Goal: Use online tool/utility: Use online tool/utility

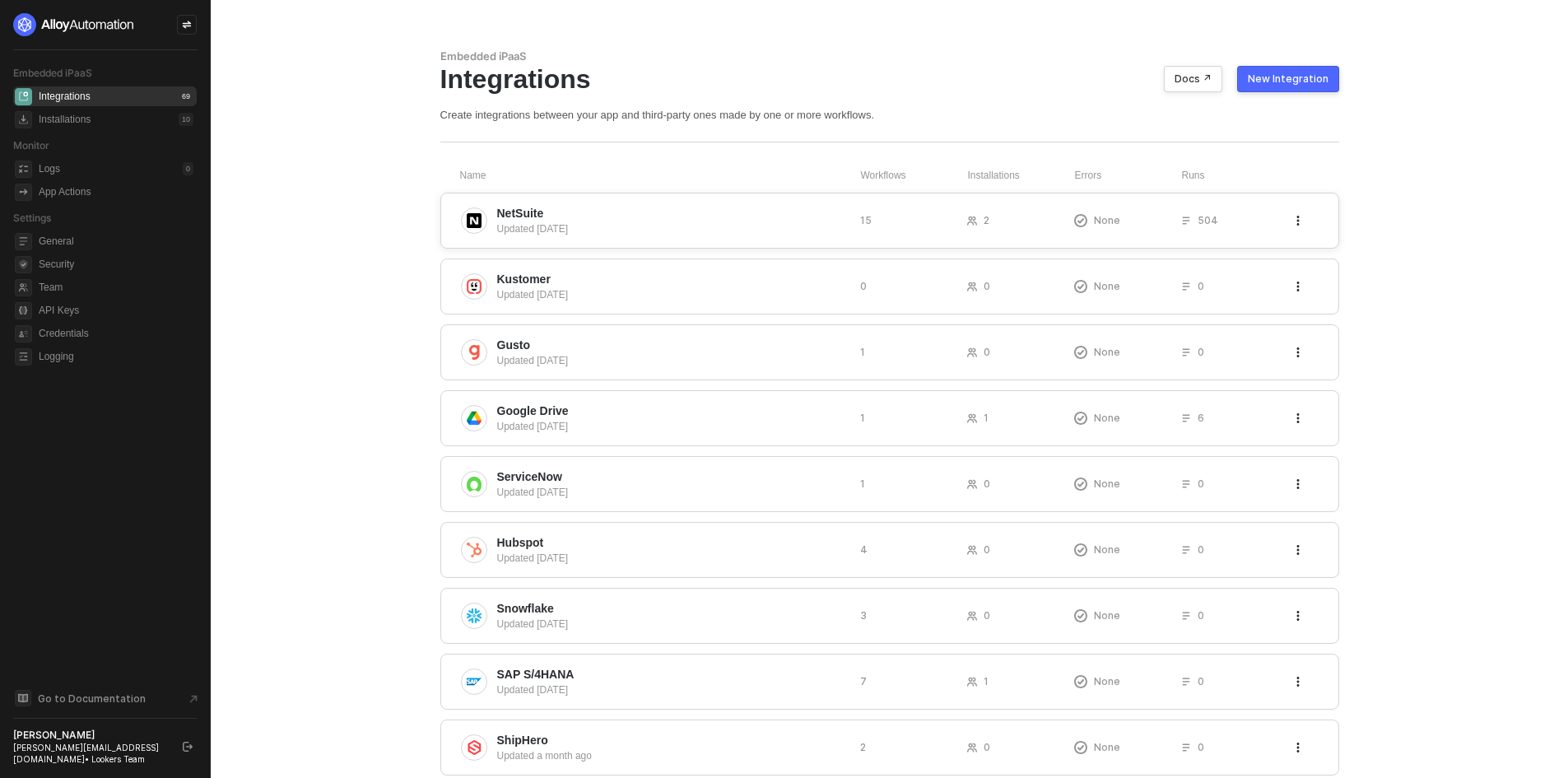
click at [710, 214] on span "NetSuite" at bounding box center [672, 213] width 350 height 16
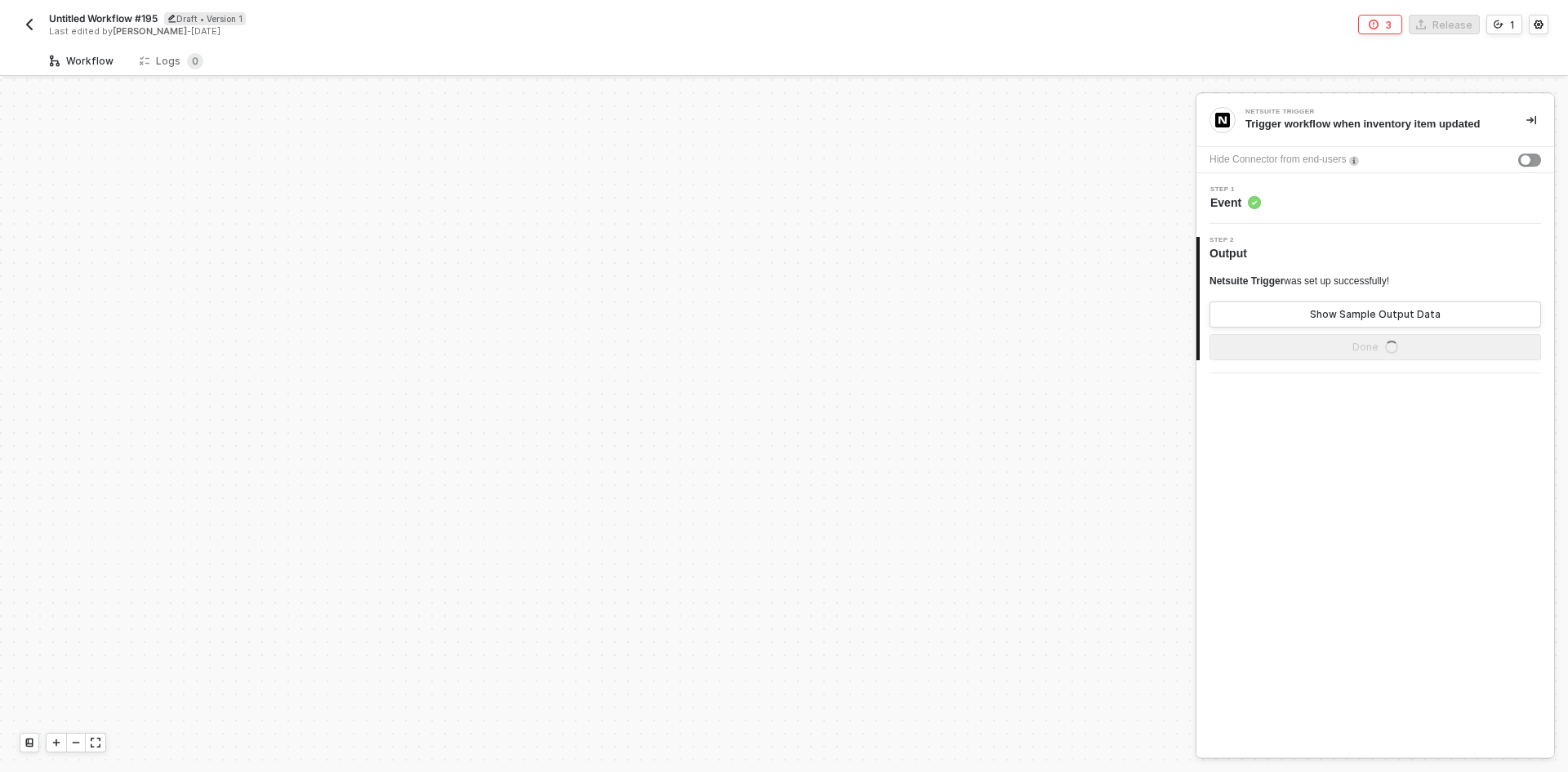
scroll to position [499, 0]
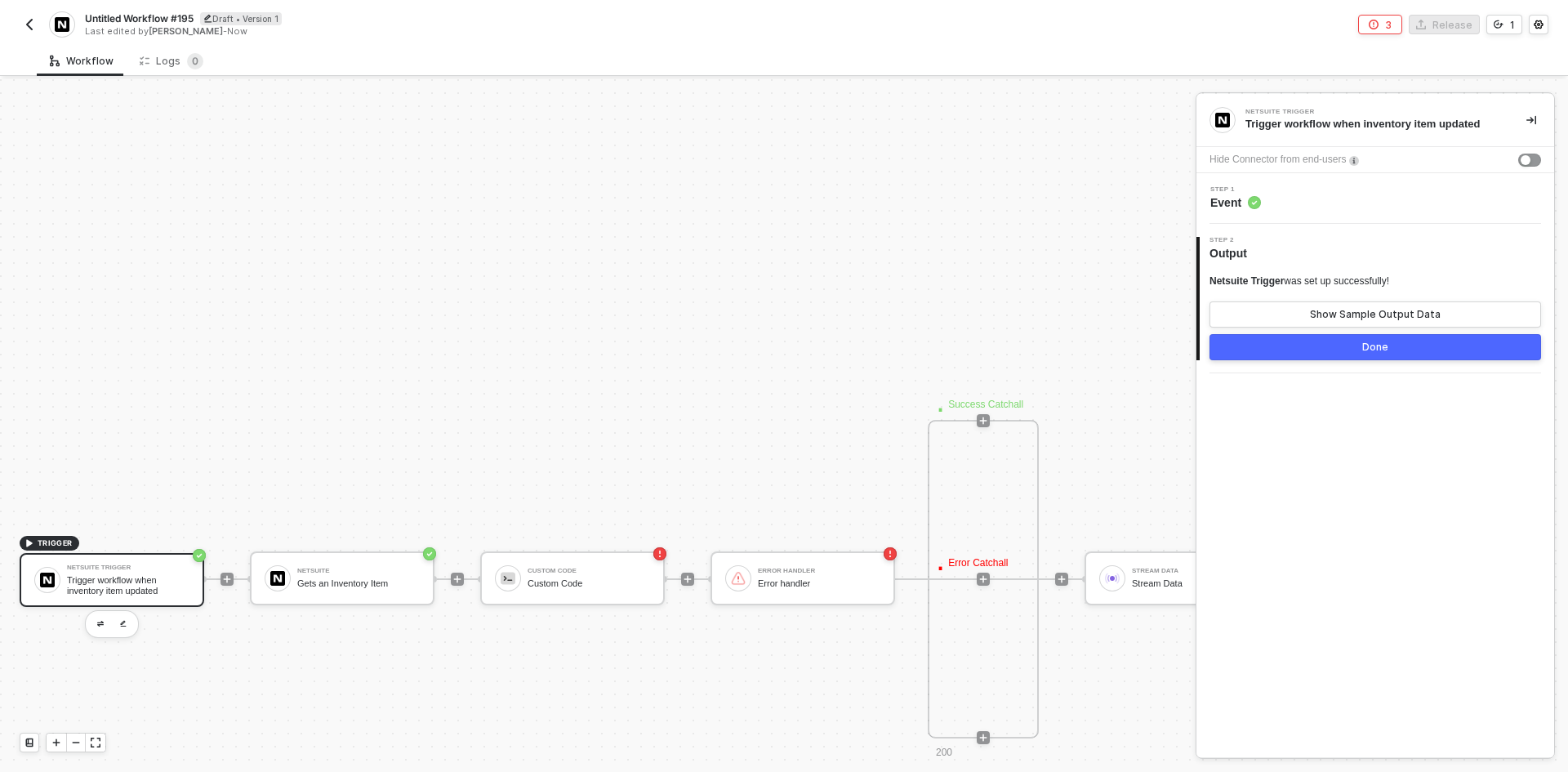
click at [32, 21] on img "button" at bounding box center [29, 25] width 13 height 13
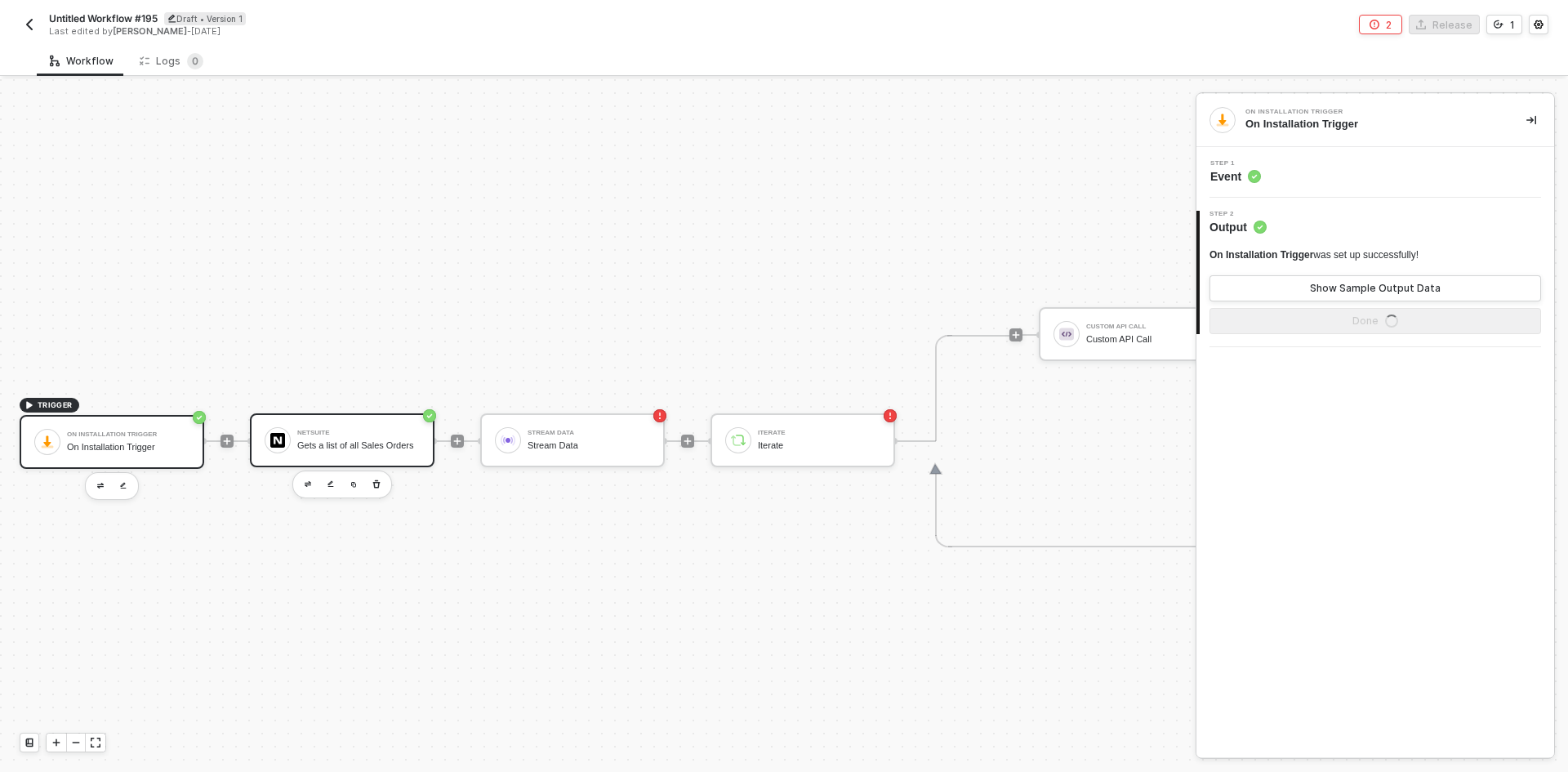
scroll to position [43, 0]
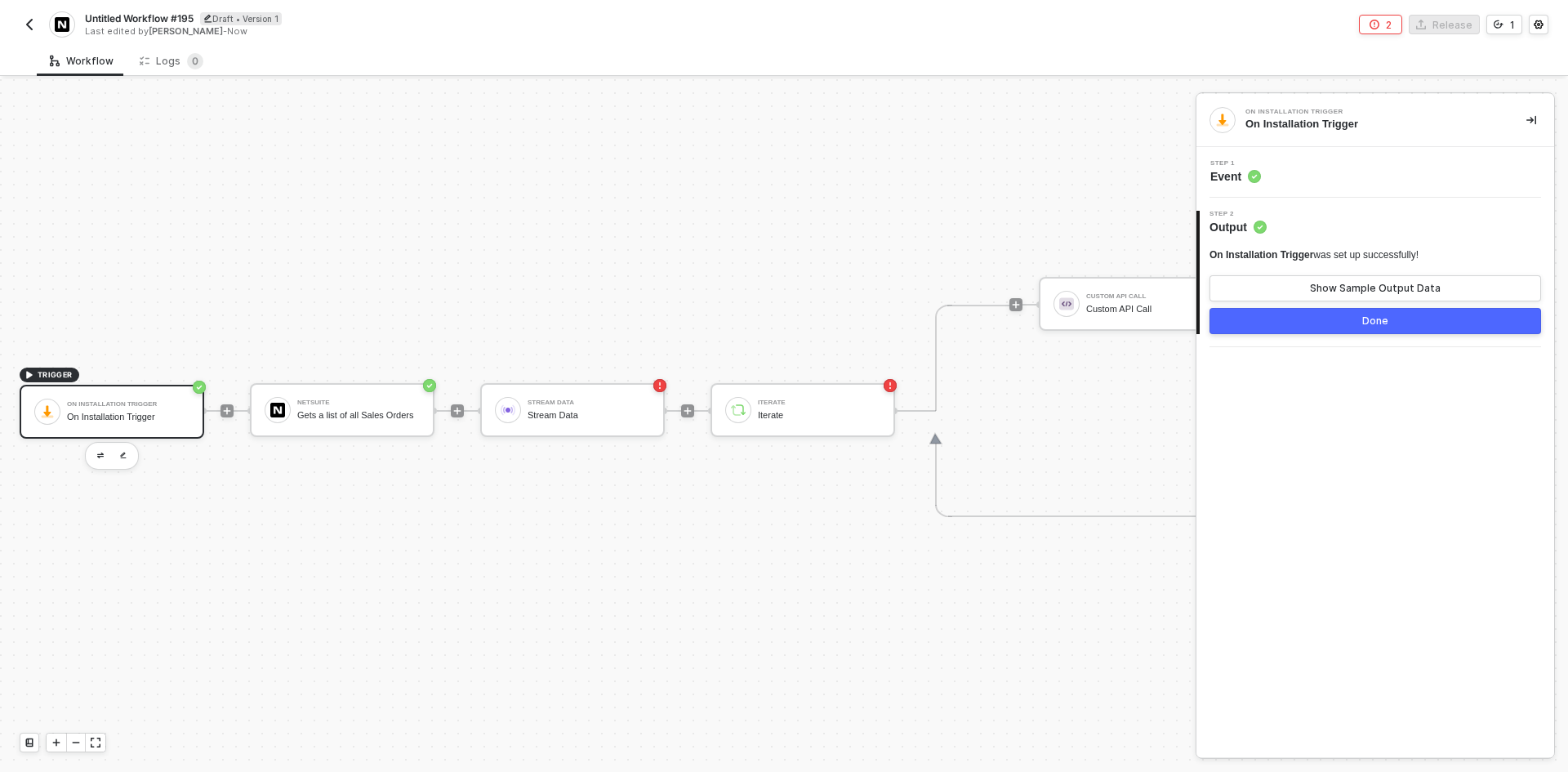
click at [29, 29] on img "button" at bounding box center [29, 25] width 13 height 13
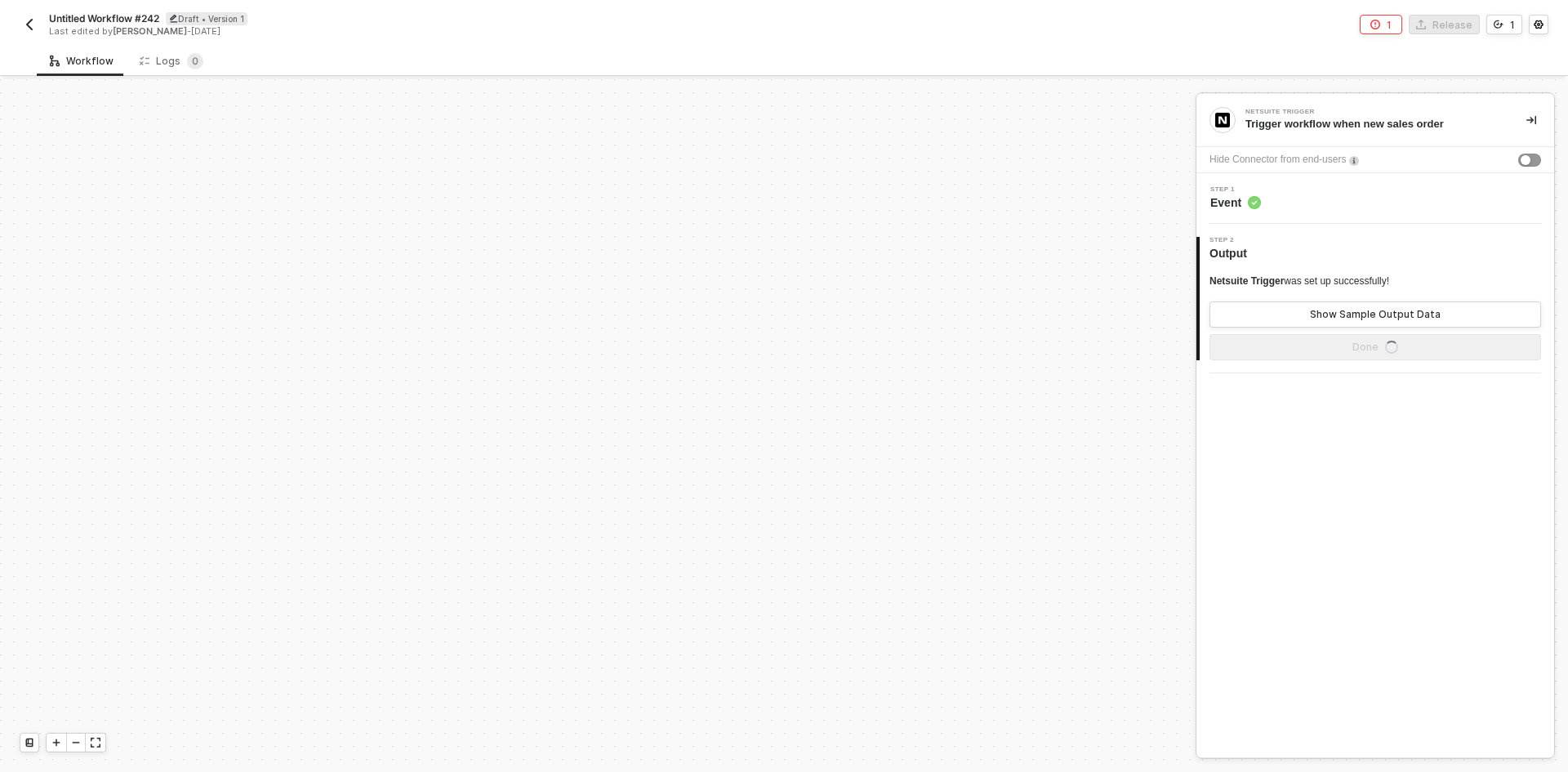
scroll to position [499, 0]
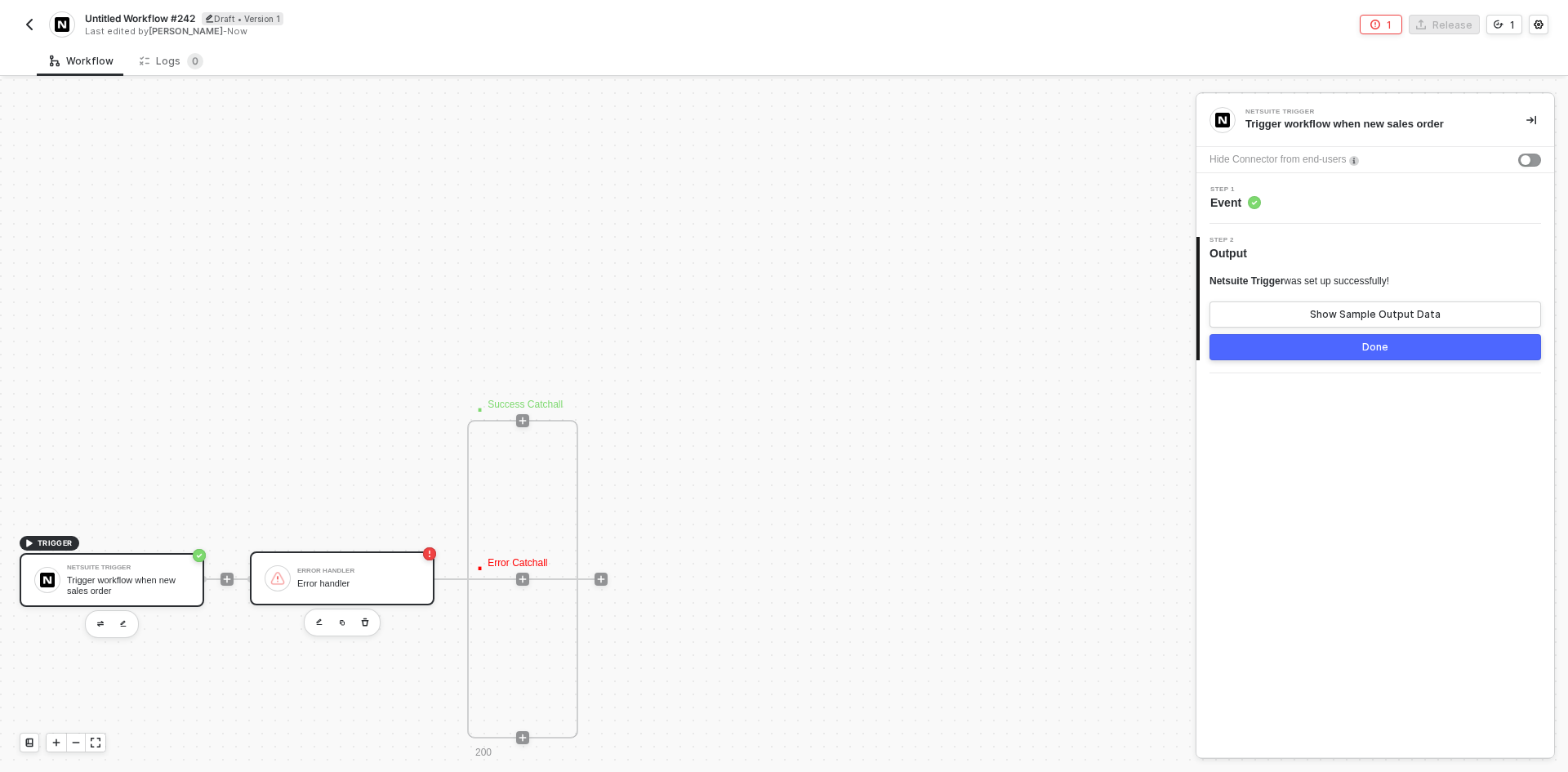
click at [365, 579] on div "Error handler" at bounding box center [358, 584] width 123 height 11
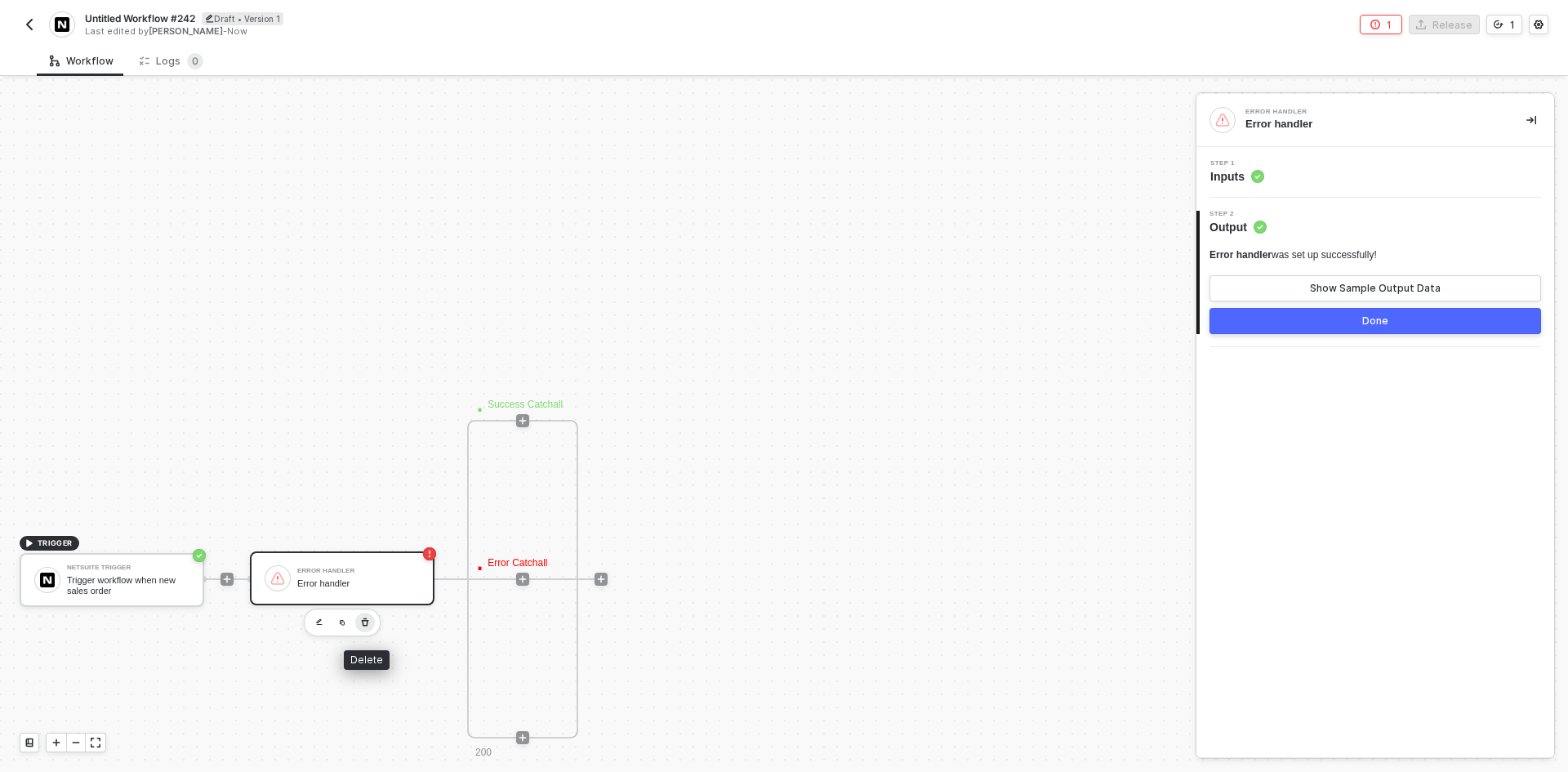
click at [363, 625] on icon "button" at bounding box center [365, 621] width 7 height 8
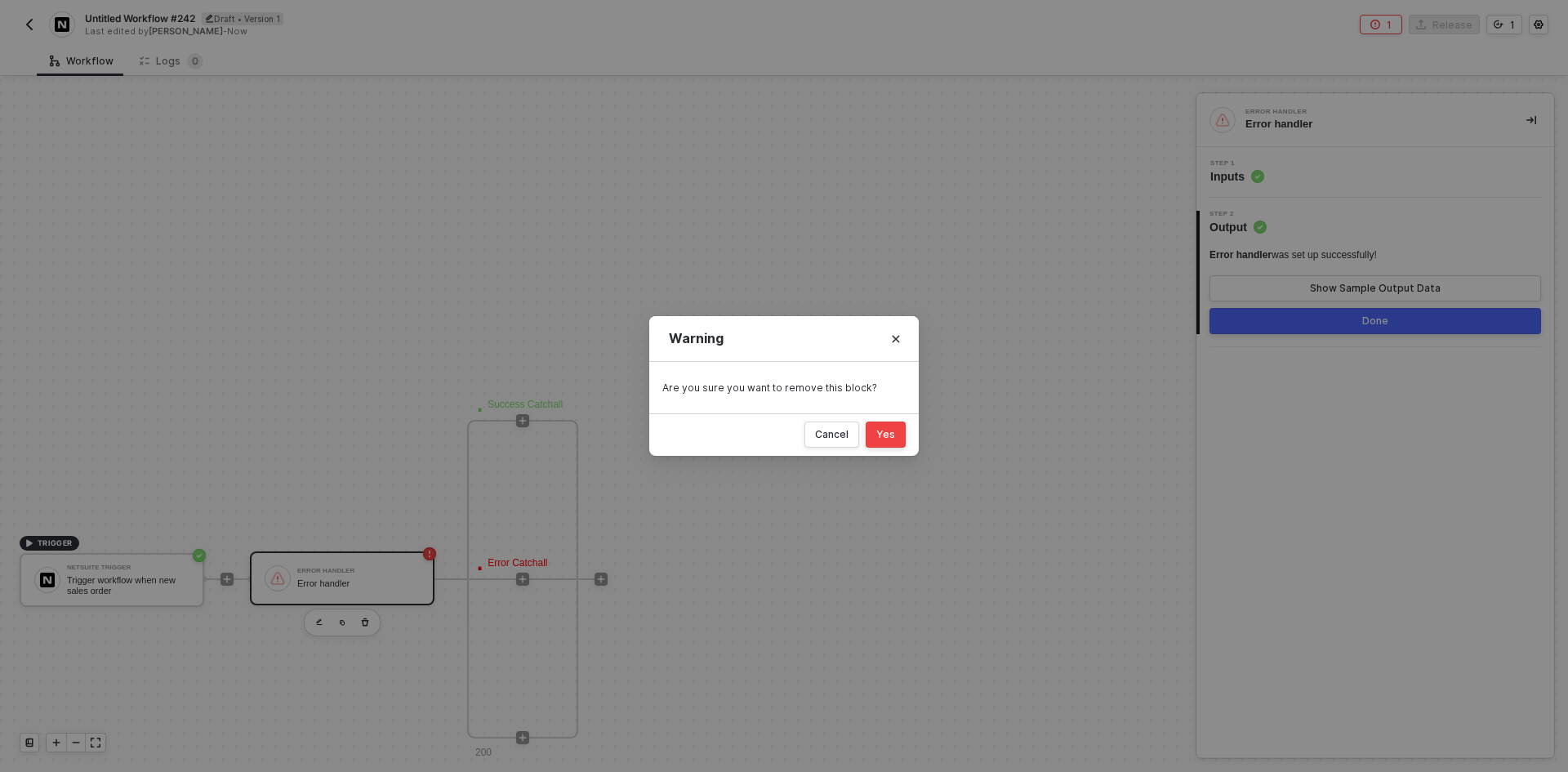
click at [901, 439] on button "Yes" at bounding box center [886, 434] width 40 height 26
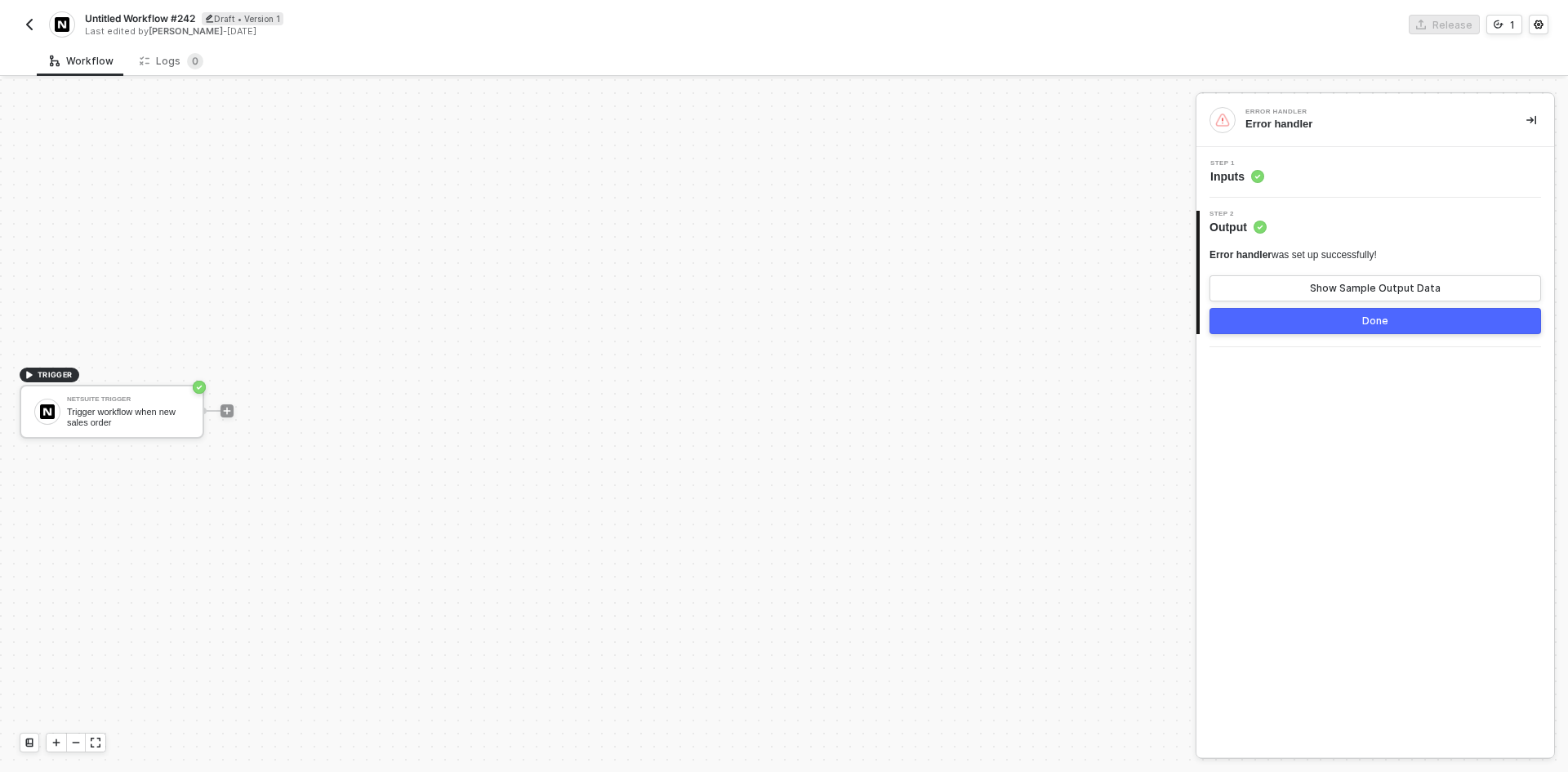
scroll to position [30, 0]
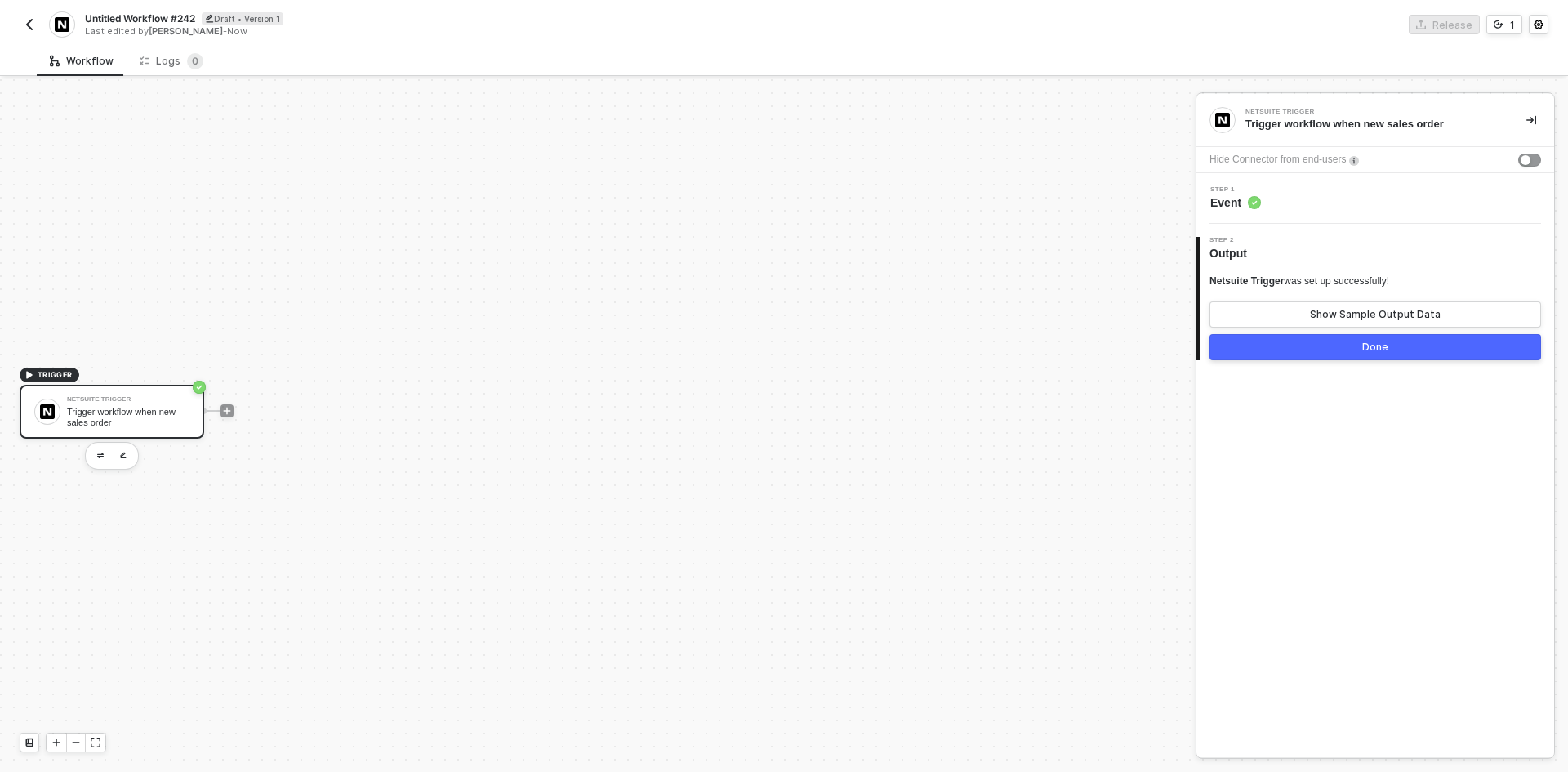
click at [1409, 196] on div "Step 1 Event" at bounding box center [1377, 198] width 353 height 25
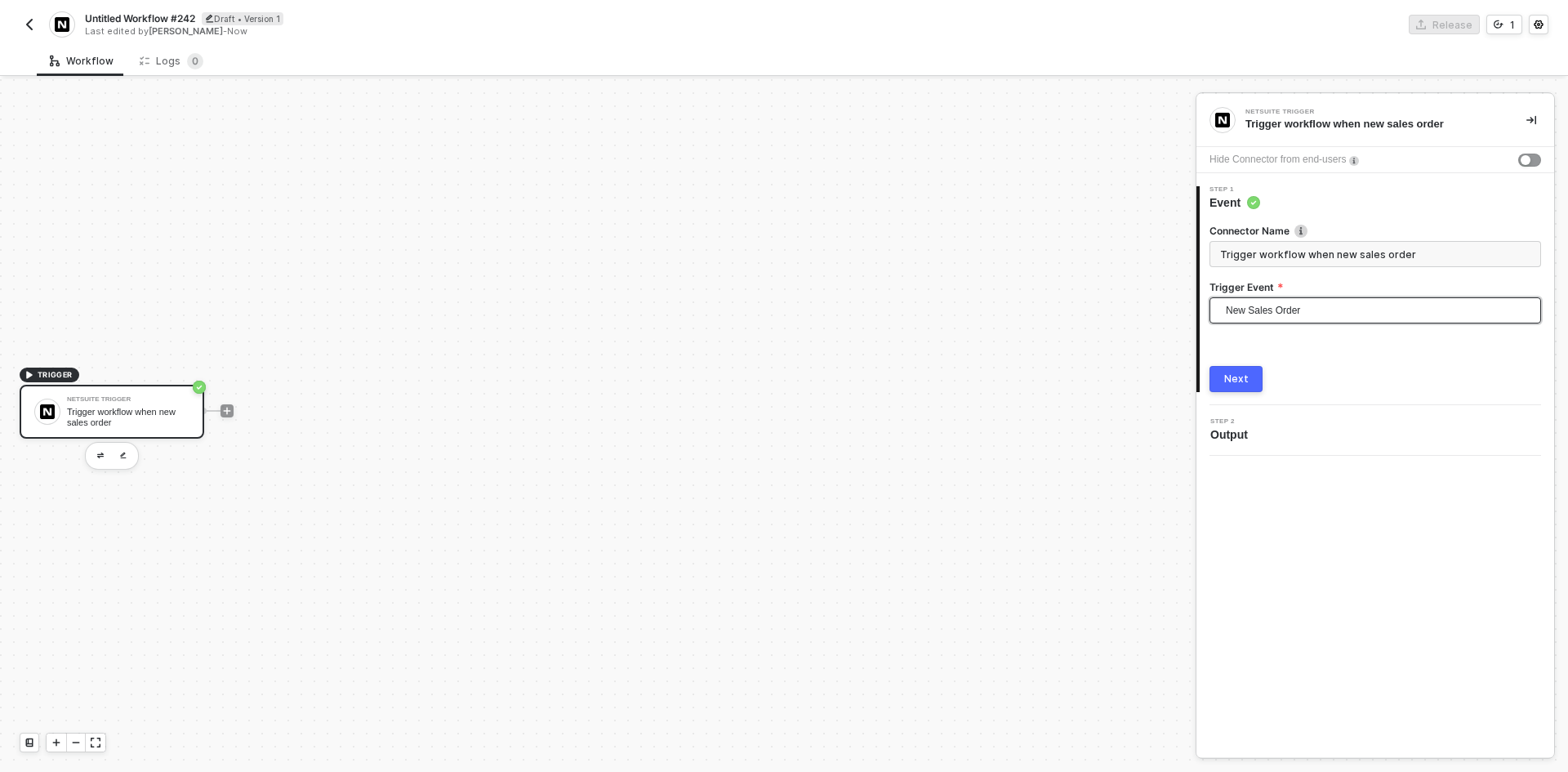
click at [1394, 300] on span "New Sales Order" at bounding box center [1378, 310] width 305 height 25
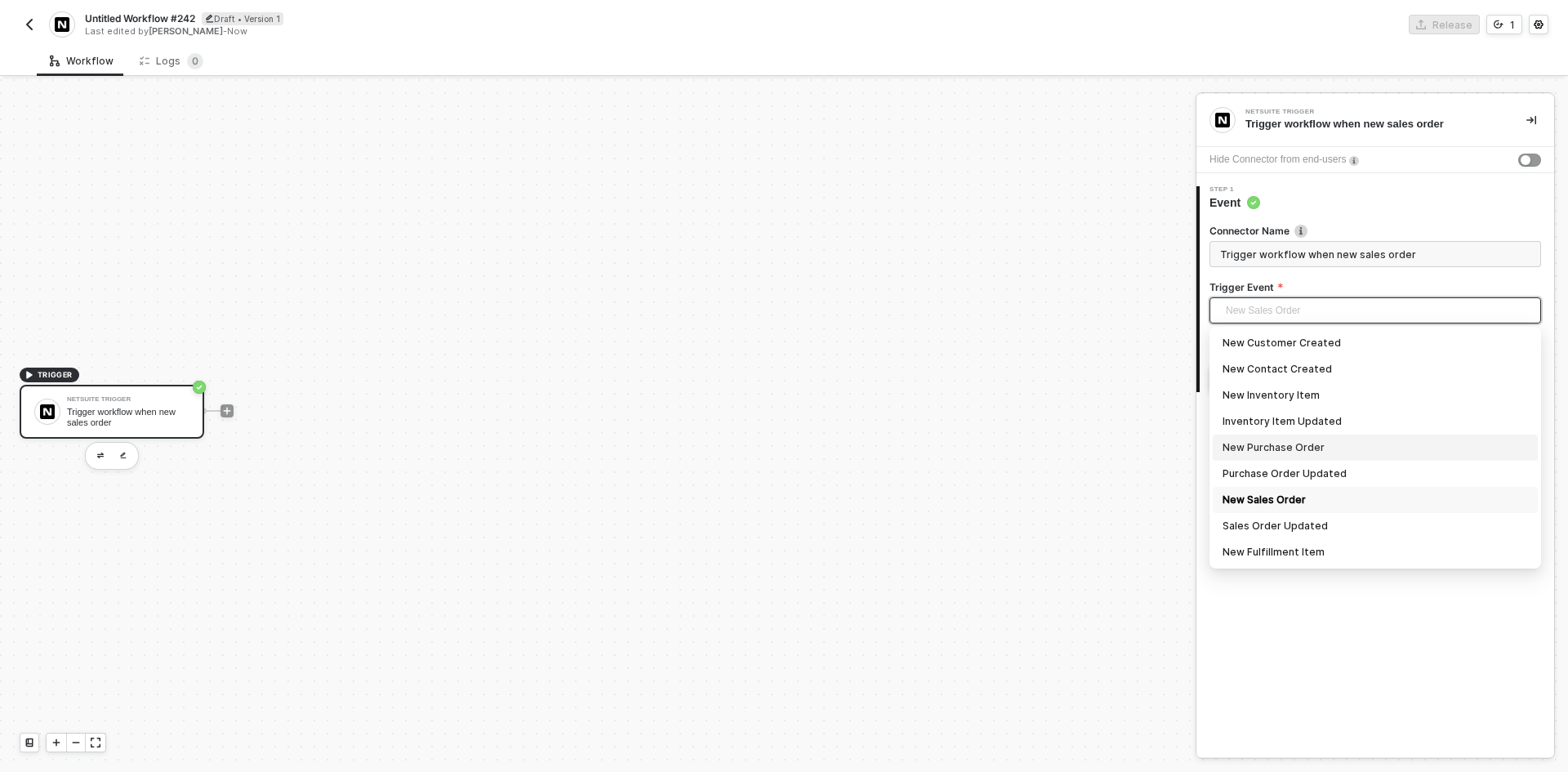
click at [1374, 458] on div "New Purchase Order" at bounding box center [1375, 447] width 325 height 26
type input "Trigger workflow when new purchase order"
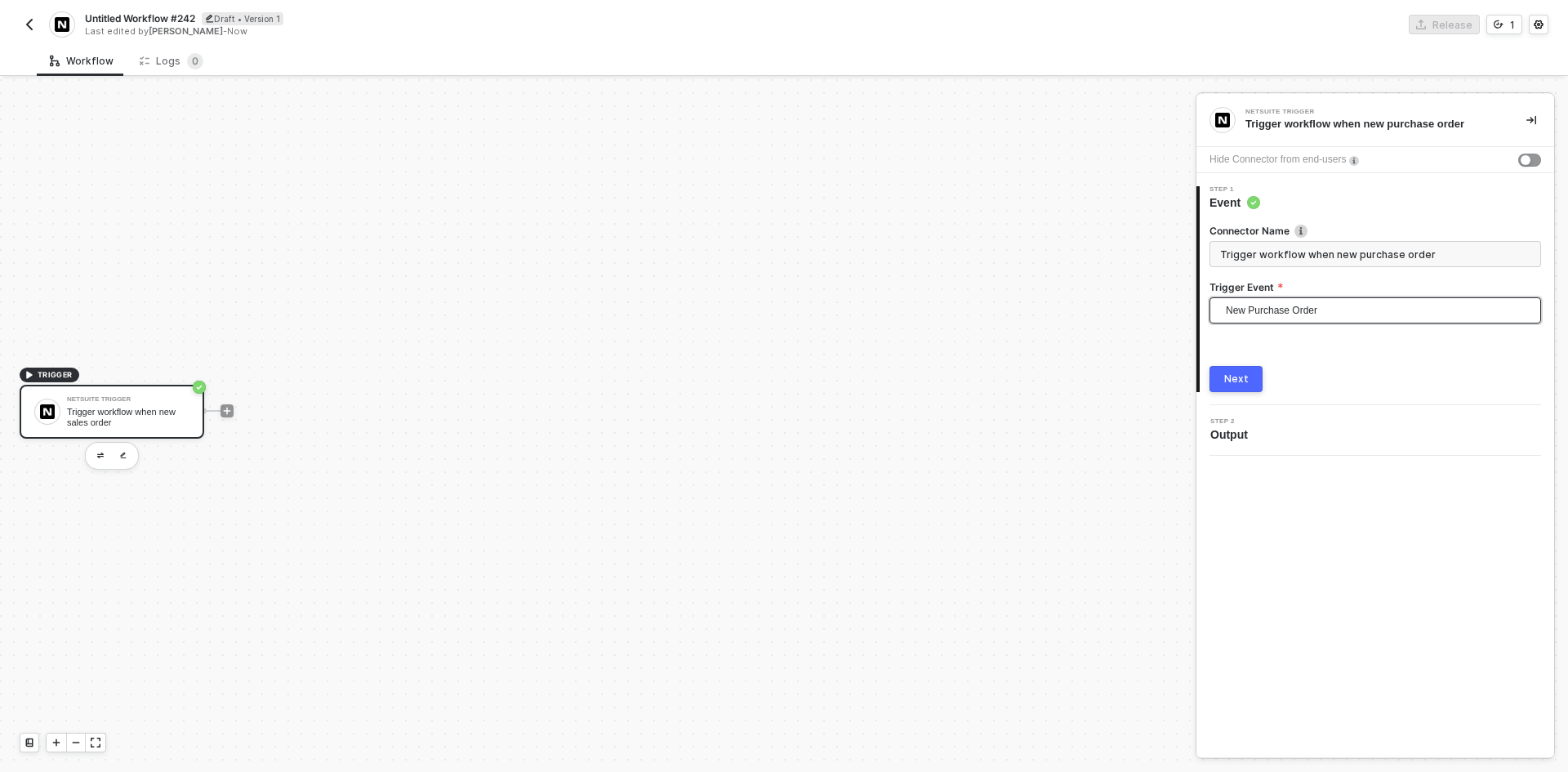
click at [1251, 385] on button "Next" at bounding box center [1236, 379] width 53 height 26
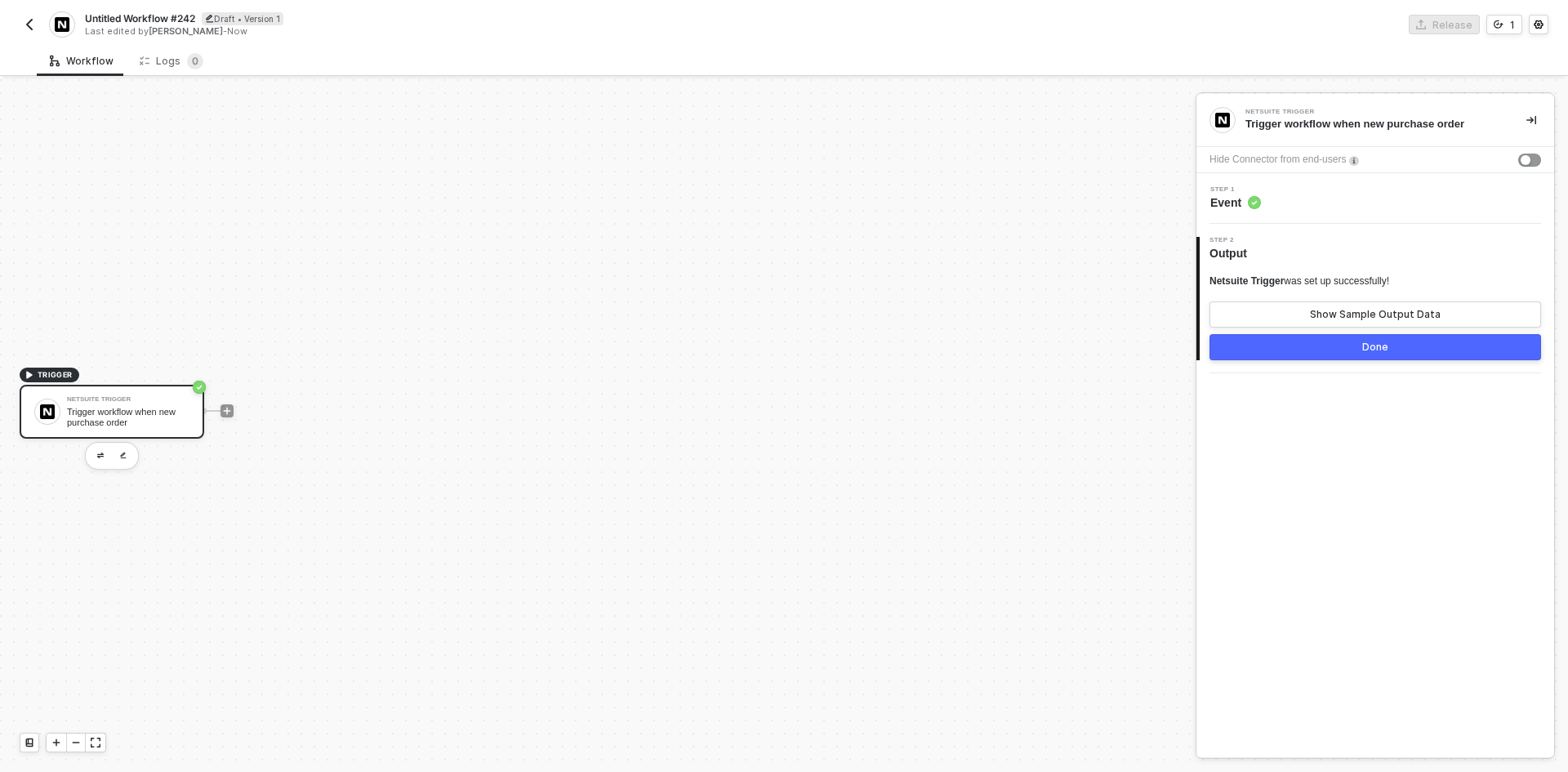
click at [1252, 334] on button "Done" at bounding box center [1374, 347] width 332 height 26
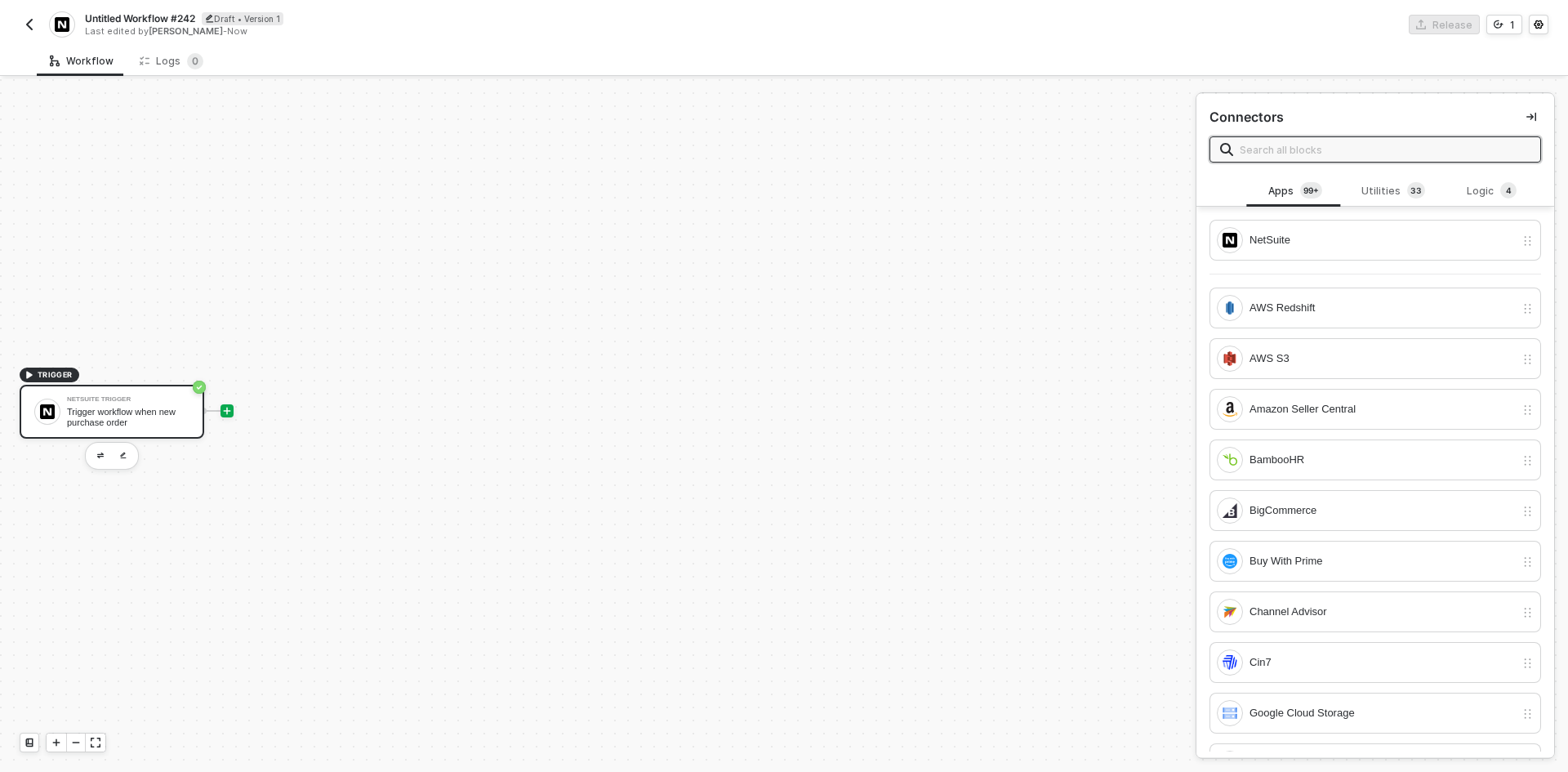
click at [90, 411] on div "Trigger workflow when new purchase order" at bounding box center [128, 417] width 123 height 20
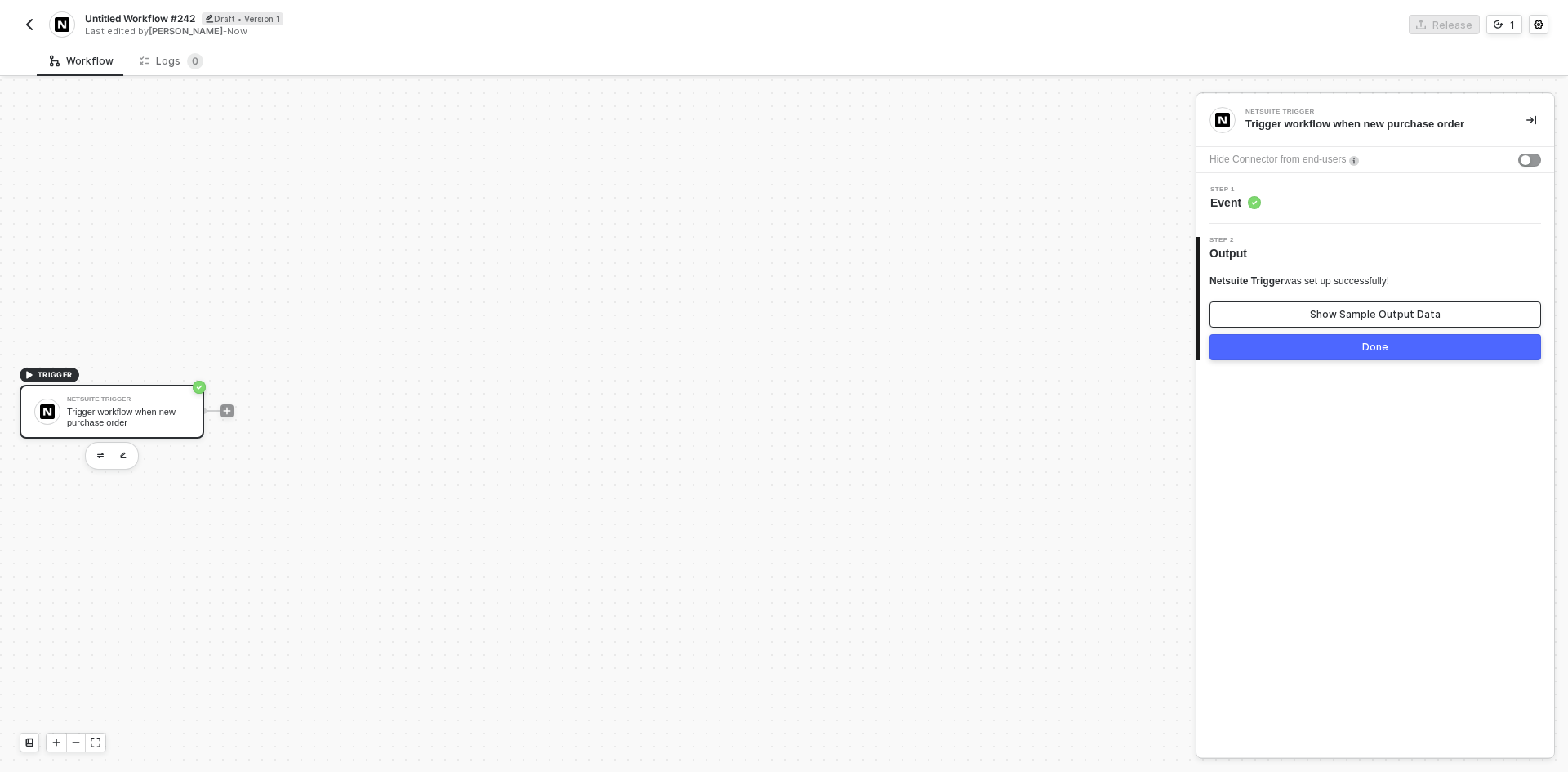
click at [1305, 323] on button "Show Sample Output Data" at bounding box center [1374, 314] width 332 height 26
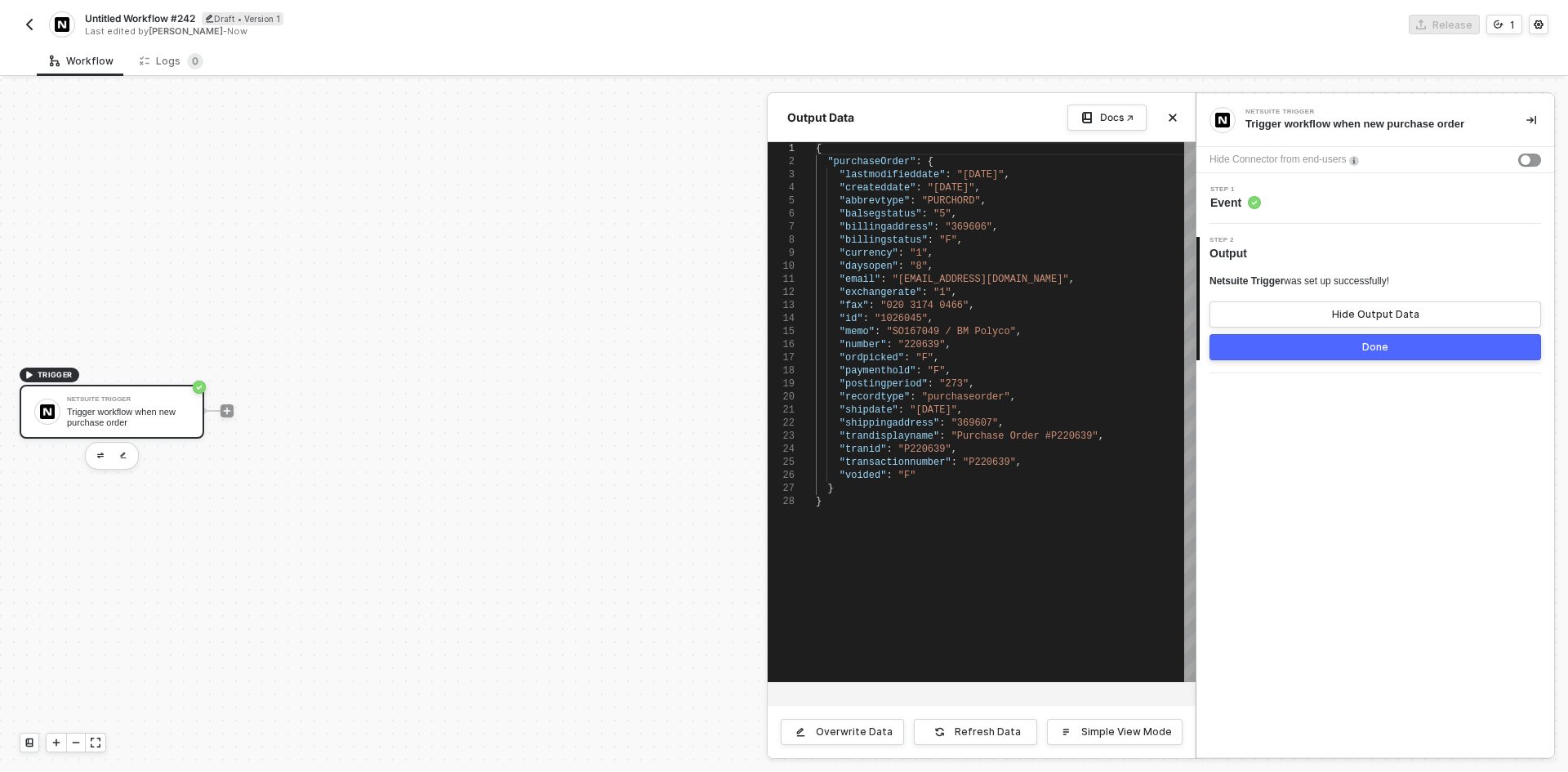
click at [231, 410] on div at bounding box center [784, 425] width 1568 height 692
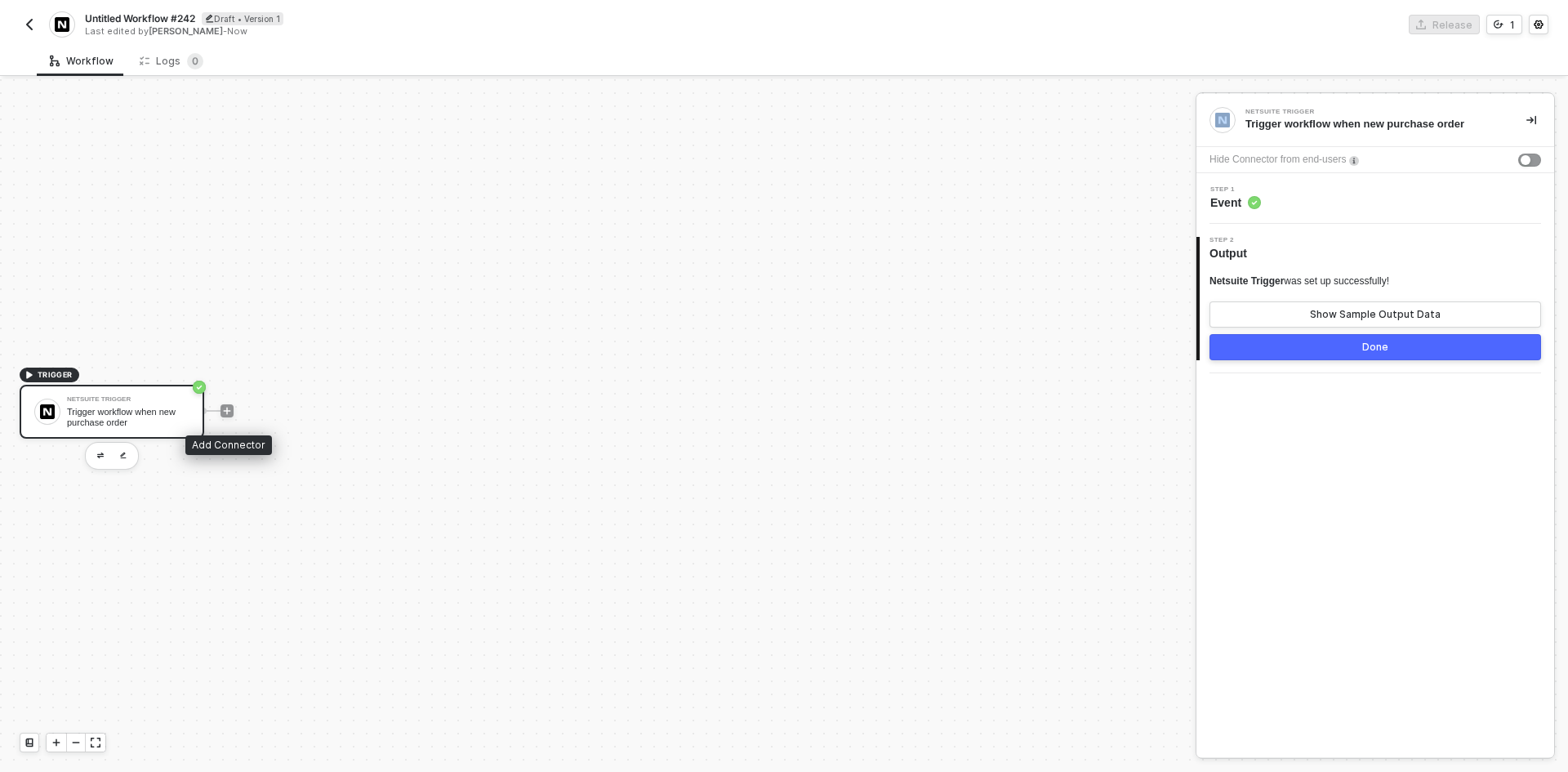
click at [231, 410] on icon "icon-play" at bounding box center [227, 411] width 7 height 7
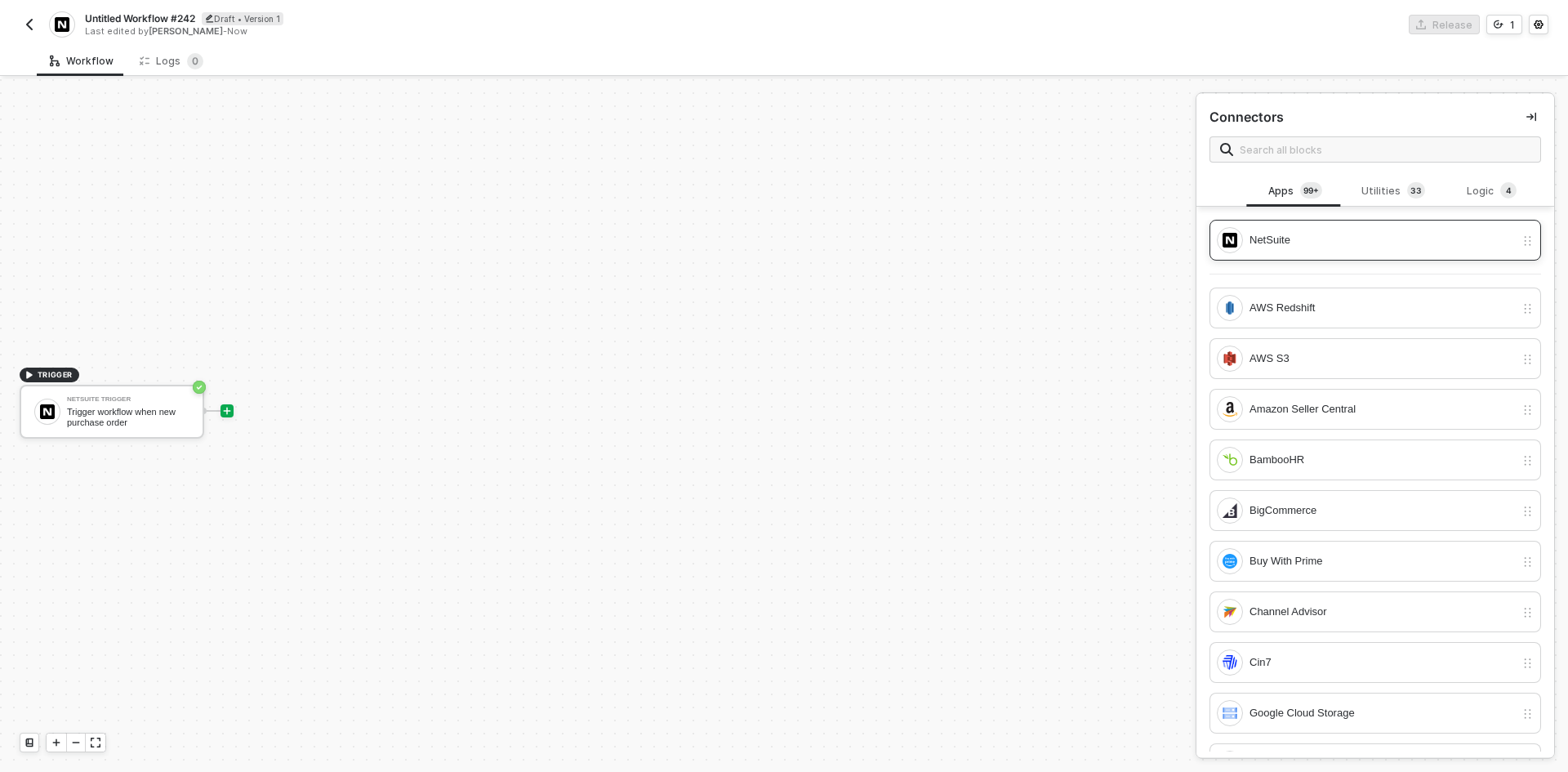
click at [1339, 239] on div "NetSuite" at bounding box center [1383, 240] width 265 height 18
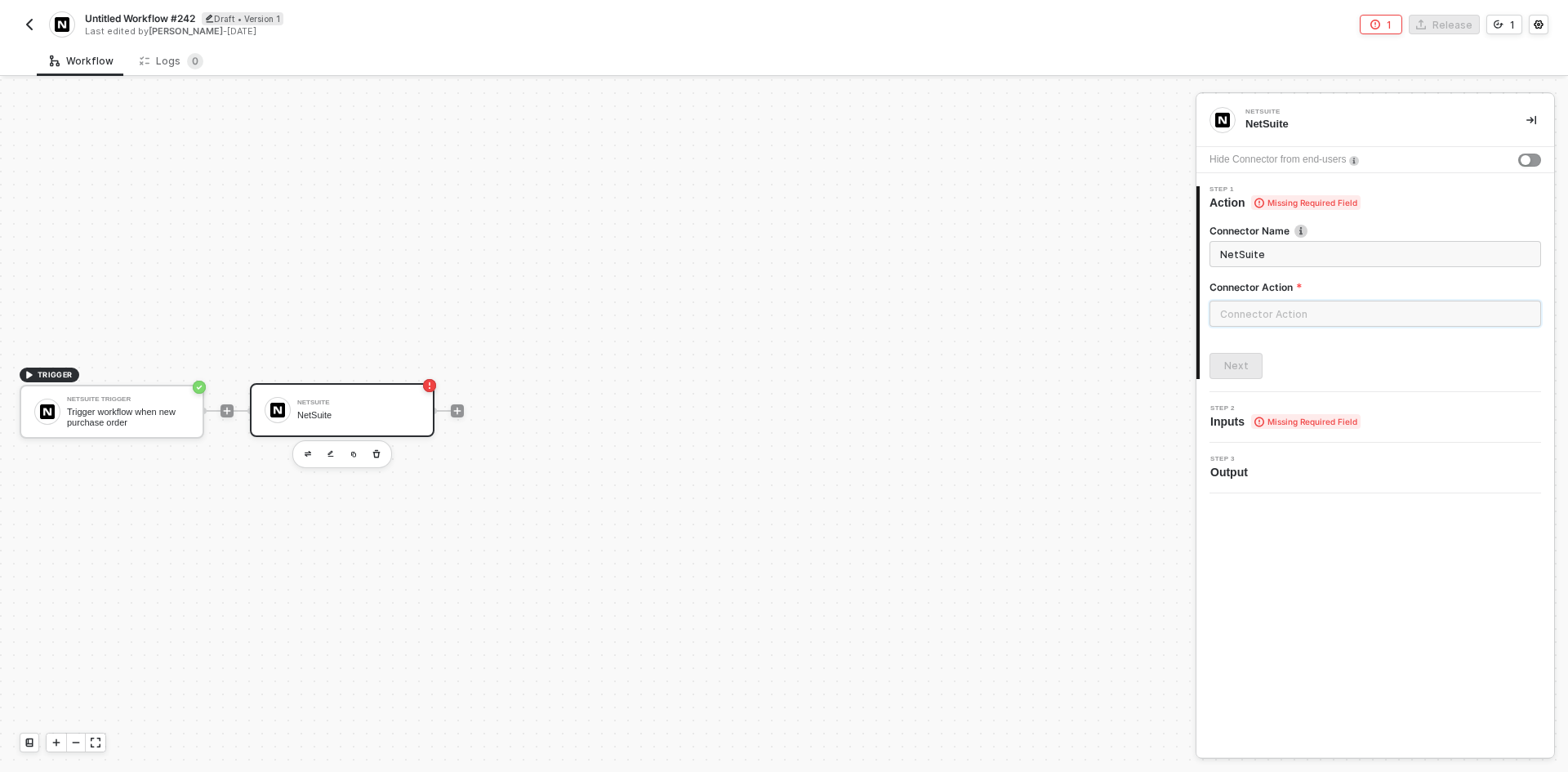
click at [1343, 307] on input "text" at bounding box center [1374, 313] width 332 height 26
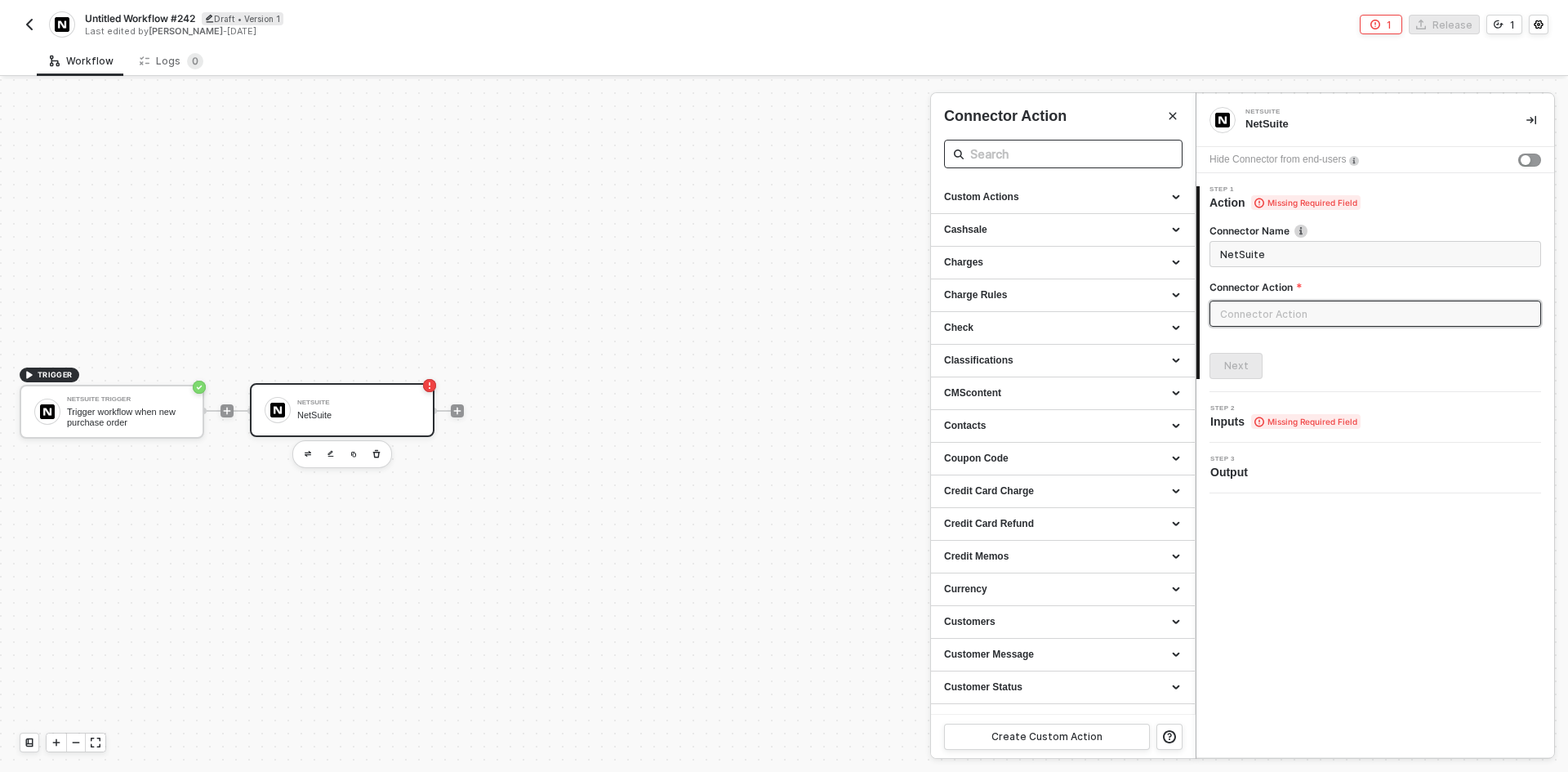
click at [1079, 160] on input "text" at bounding box center [1063, 153] width 186 height 20
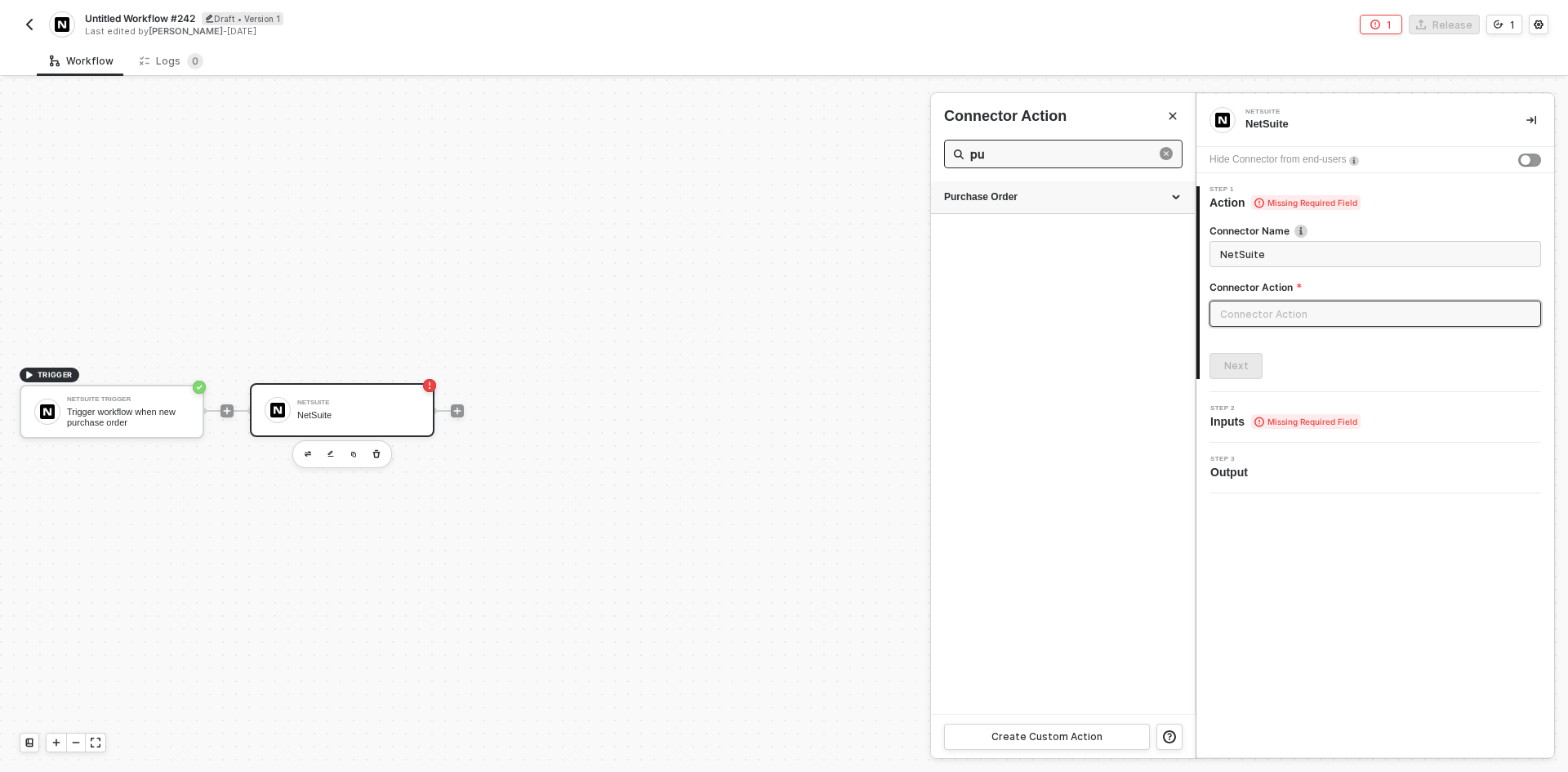
type input "pu"
click at [1069, 207] on div "Purchase Order" at bounding box center [1063, 198] width 263 height 33
click at [1058, 272] on div "Get a Purchase Order" at bounding box center [1063, 269] width 238 height 14
type input "Gets a Purchase Order"
type input "Purchase Order - Get a Purchase Order"
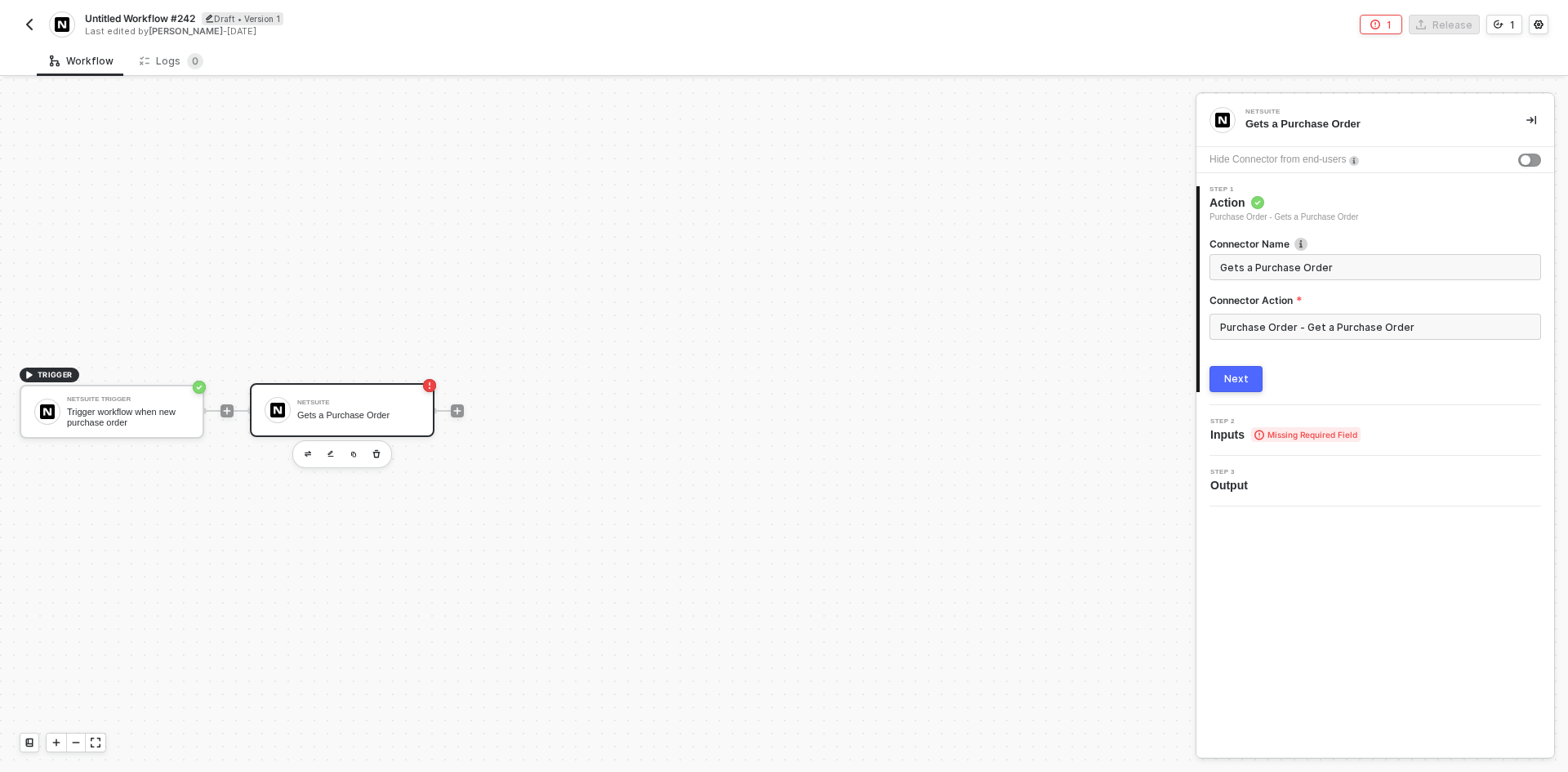
click at [1240, 376] on div "Next" at bounding box center [1236, 379] width 25 height 13
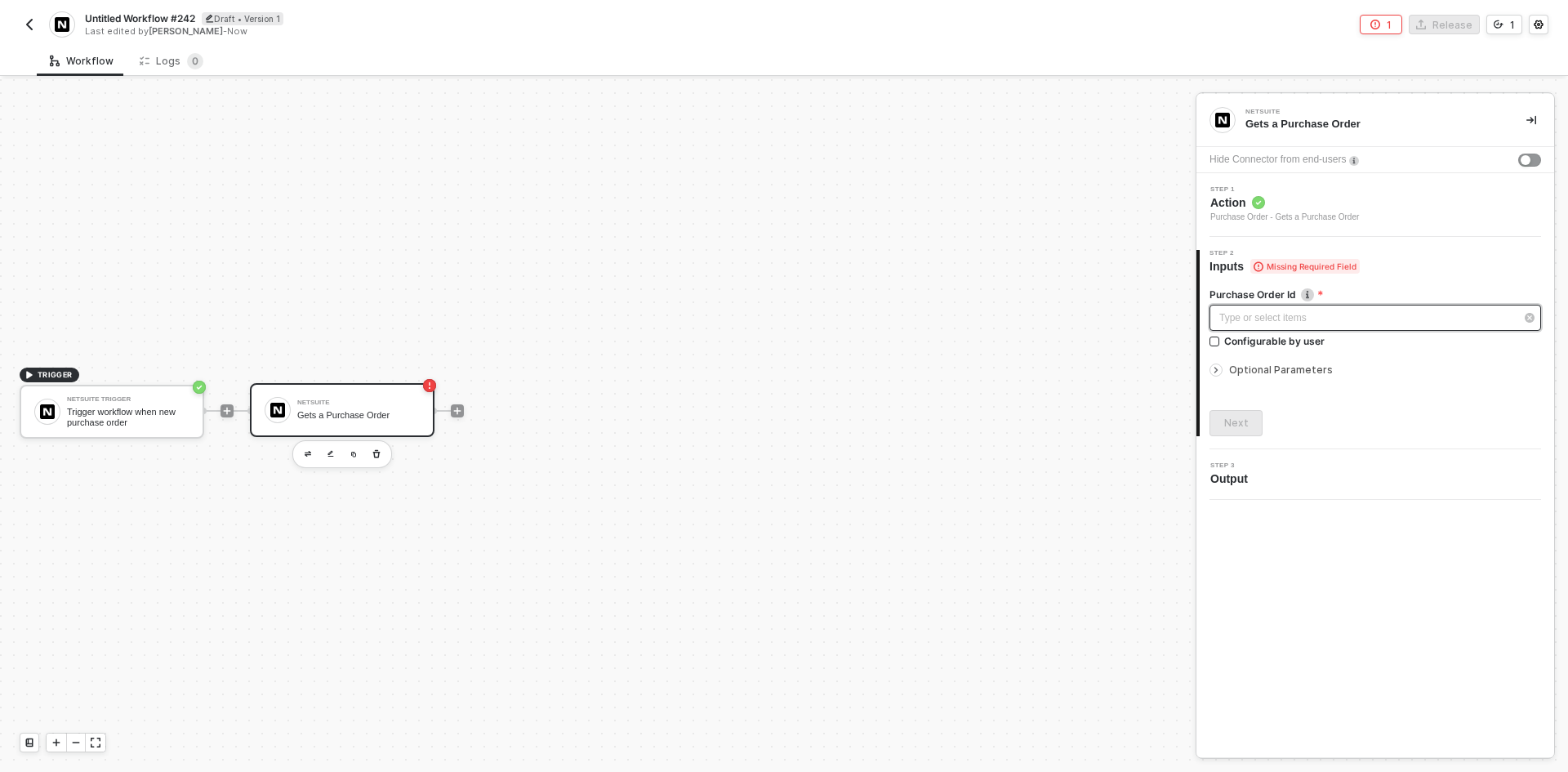
click at [1295, 317] on div "Type or select items ﻿" at bounding box center [1366, 318] width 295 height 15
click at [1082, 148] on div "Blocks 2" at bounding box center [1097, 156] width 52 height 18
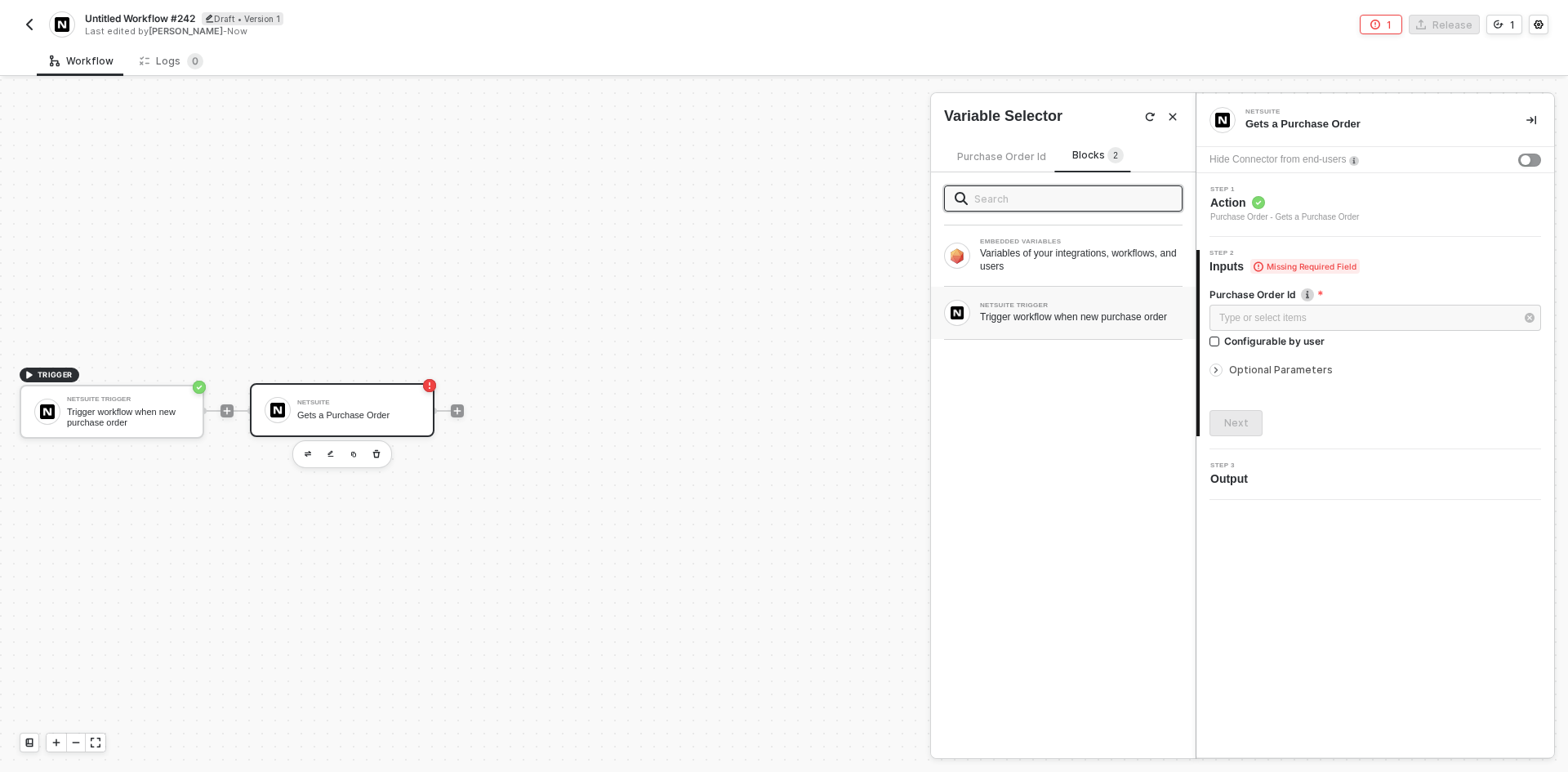
click at [1022, 293] on div "NETSUITE TRIGGER Trigger workflow when new purchase order" at bounding box center [1063, 313] width 264 height 53
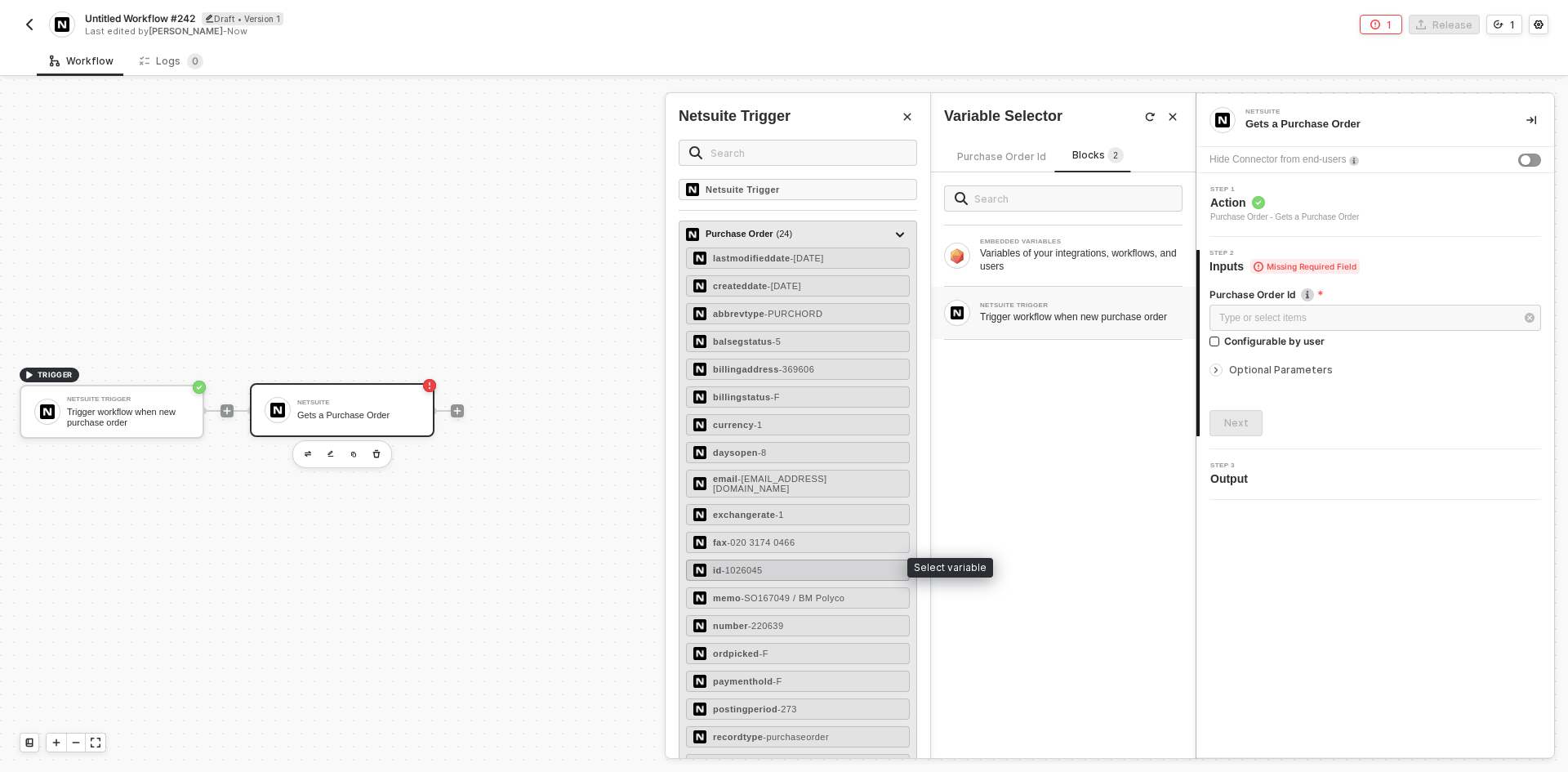
click at [759, 566] on span "- 1026045" at bounding box center [742, 569] width 41 height 10
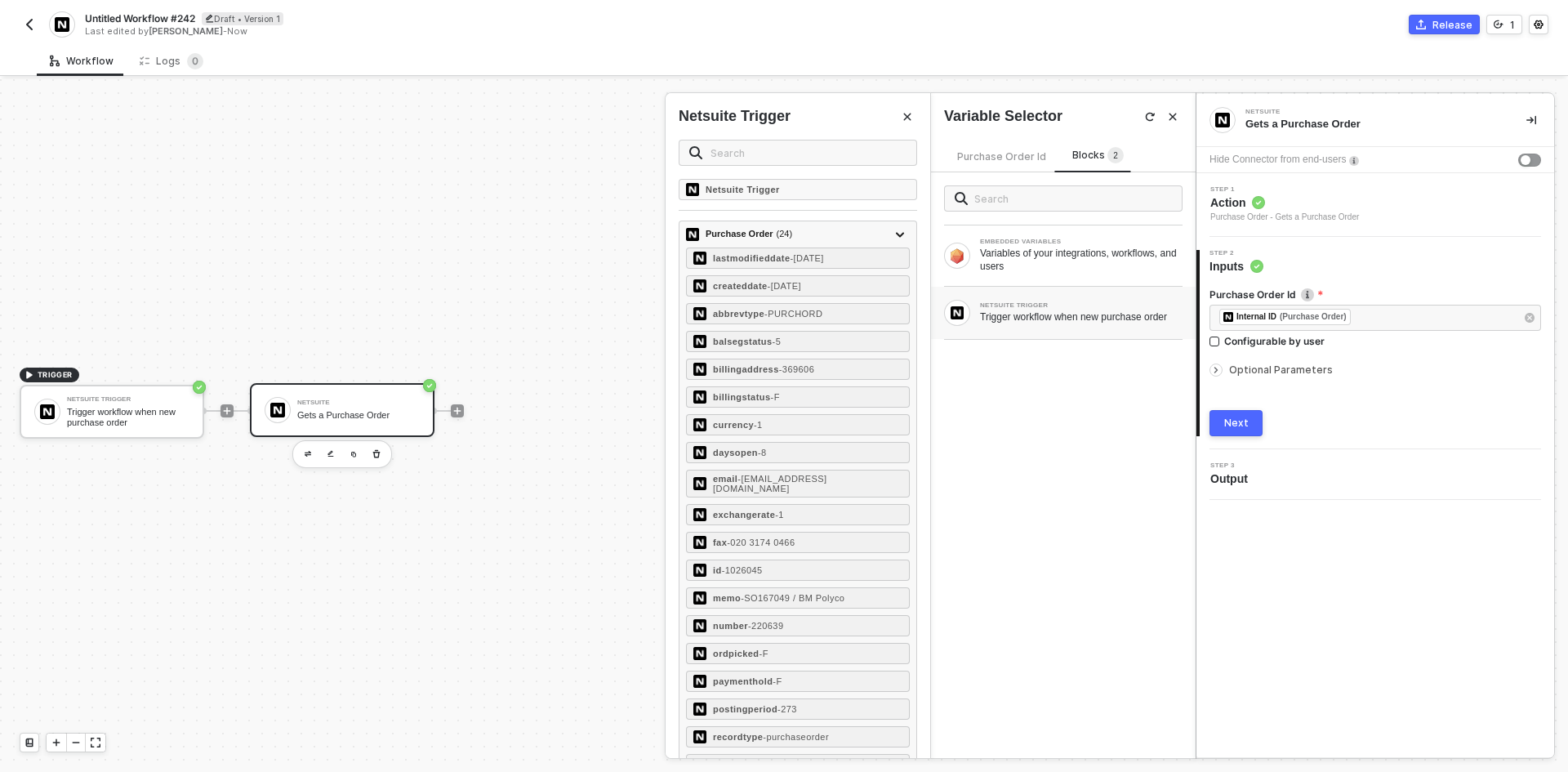
click at [1240, 413] on button "Next" at bounding box center [1236, 422] width 53 height 26
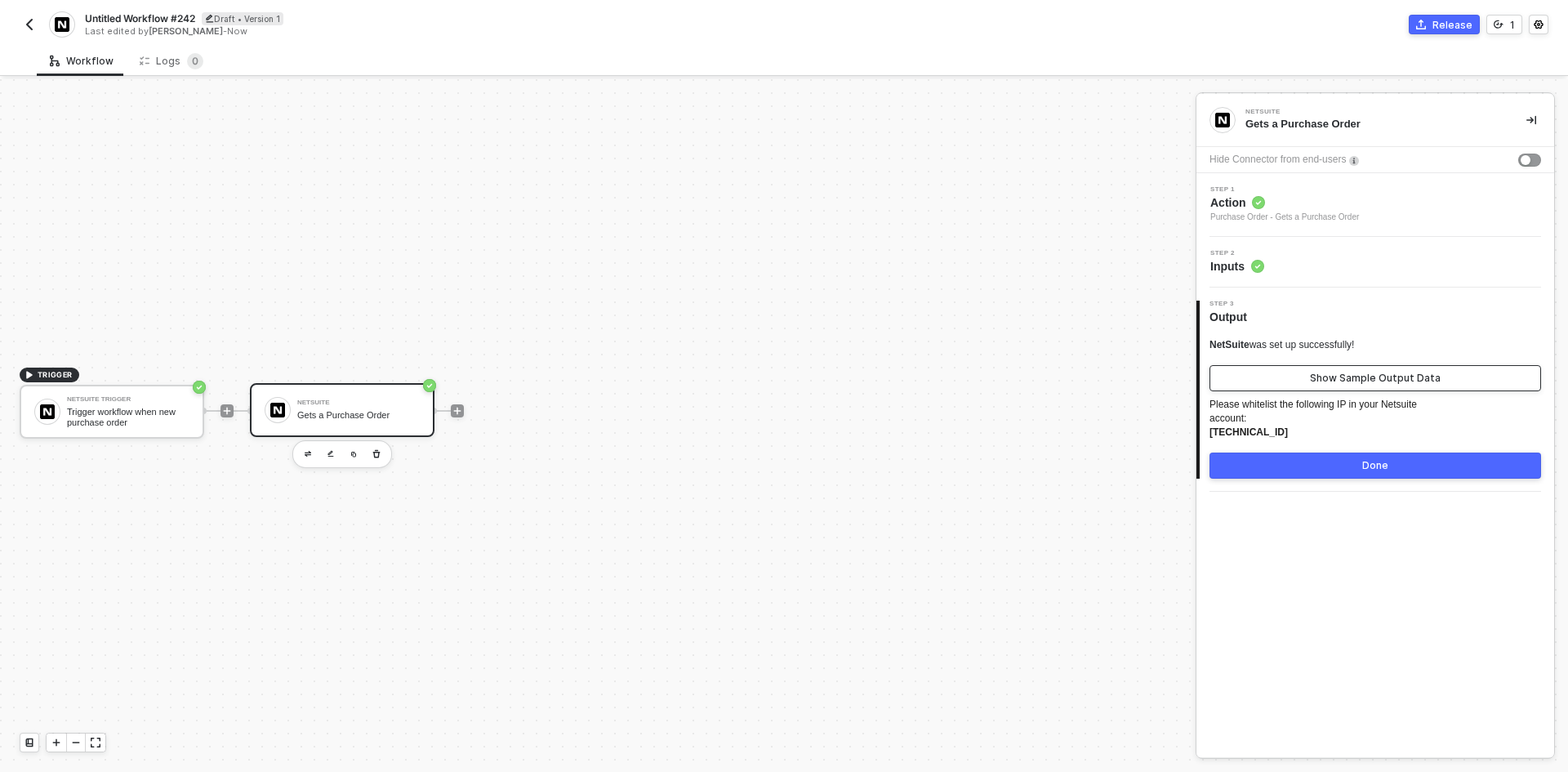
click at [1306, 369] on button "Show Sample Output Data" at bounding box center [1374, 378] width 332 height 26
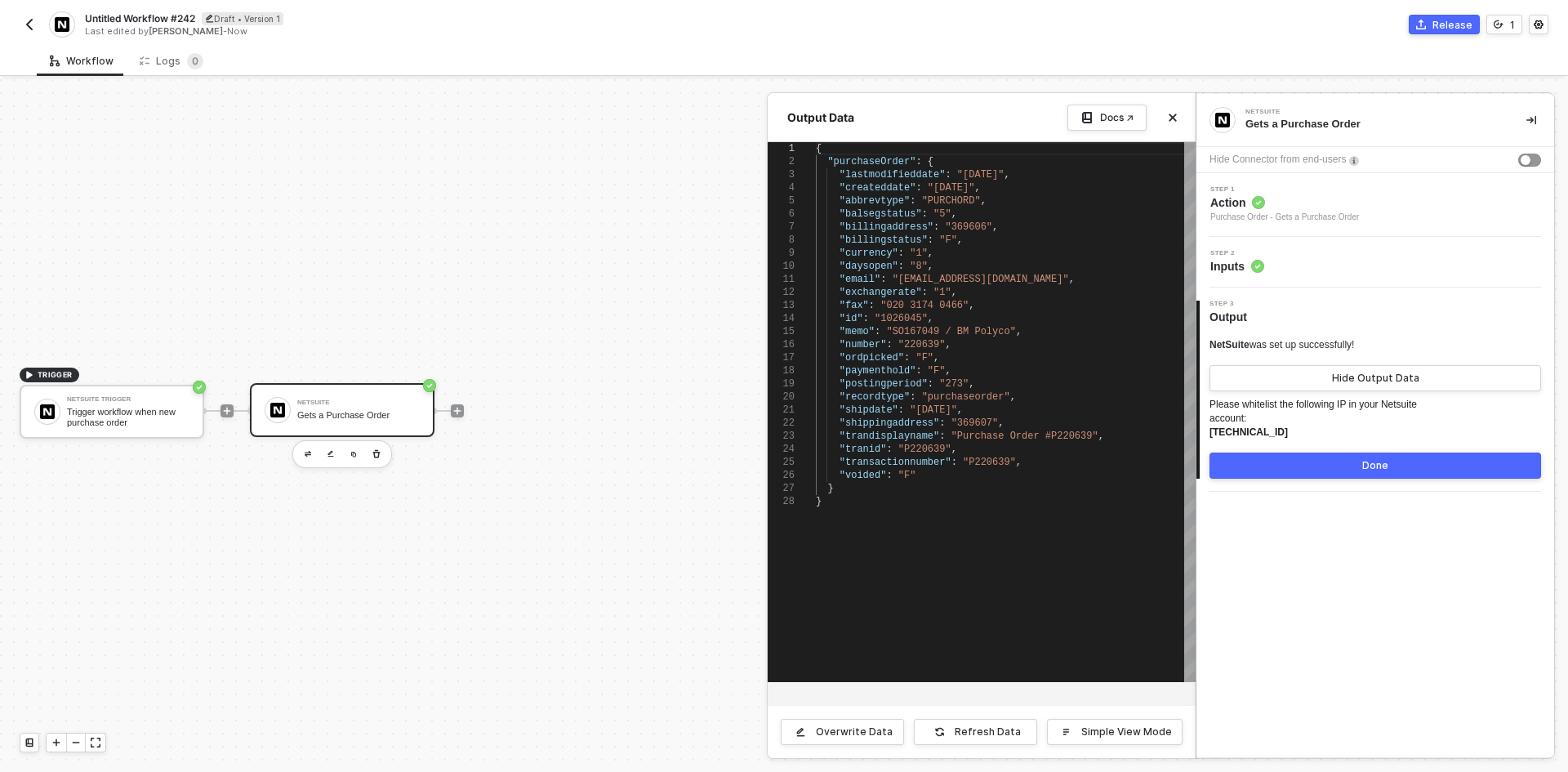
click at [514, 527] on div at bounding box center [784, 425] width 1568 height 692
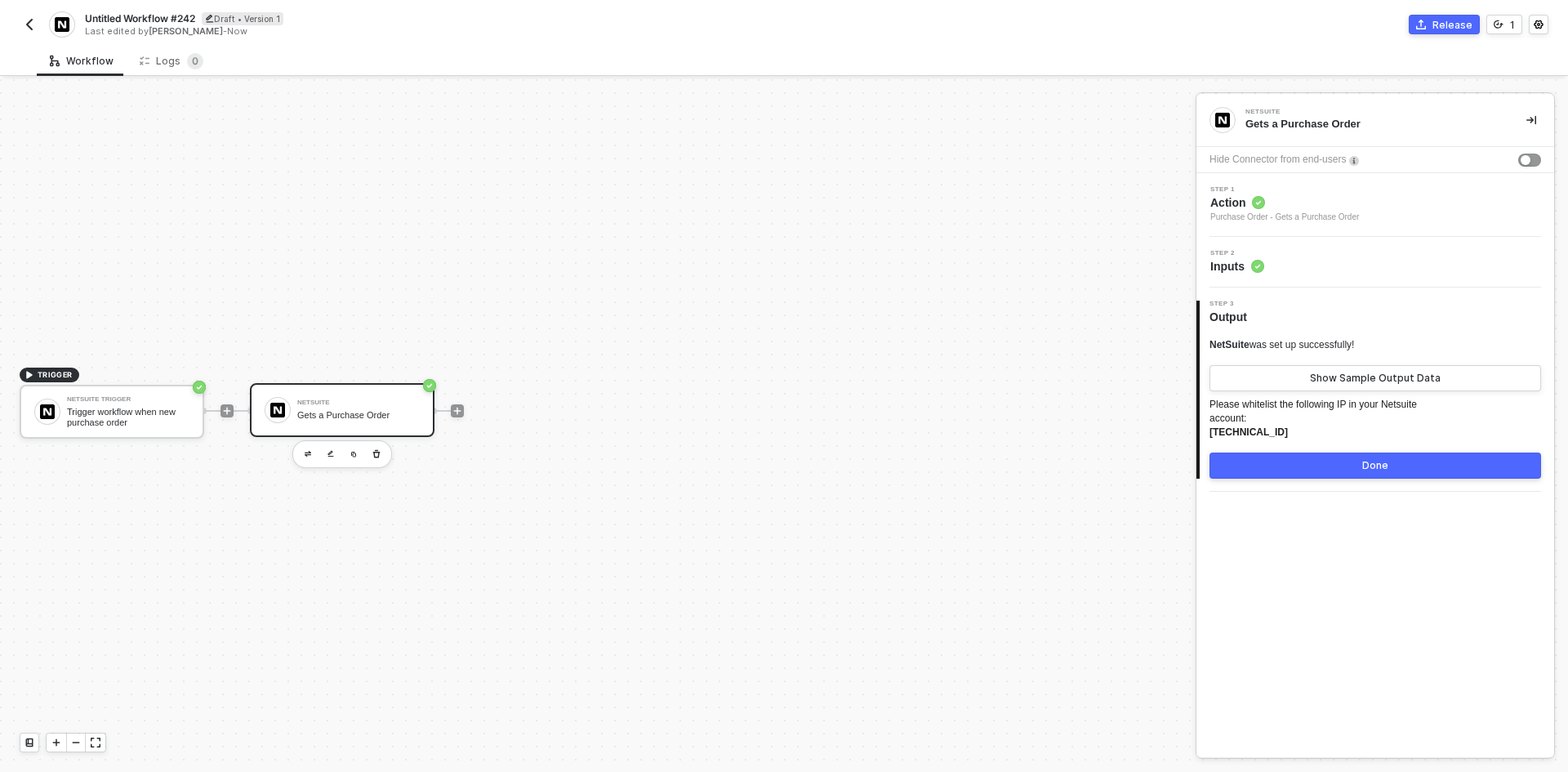
click at [1363, 216] on div "Step 1 Action Purchase Order - Gets a Purchase Order" at bounding box center [1377, 204] width 353 height 37
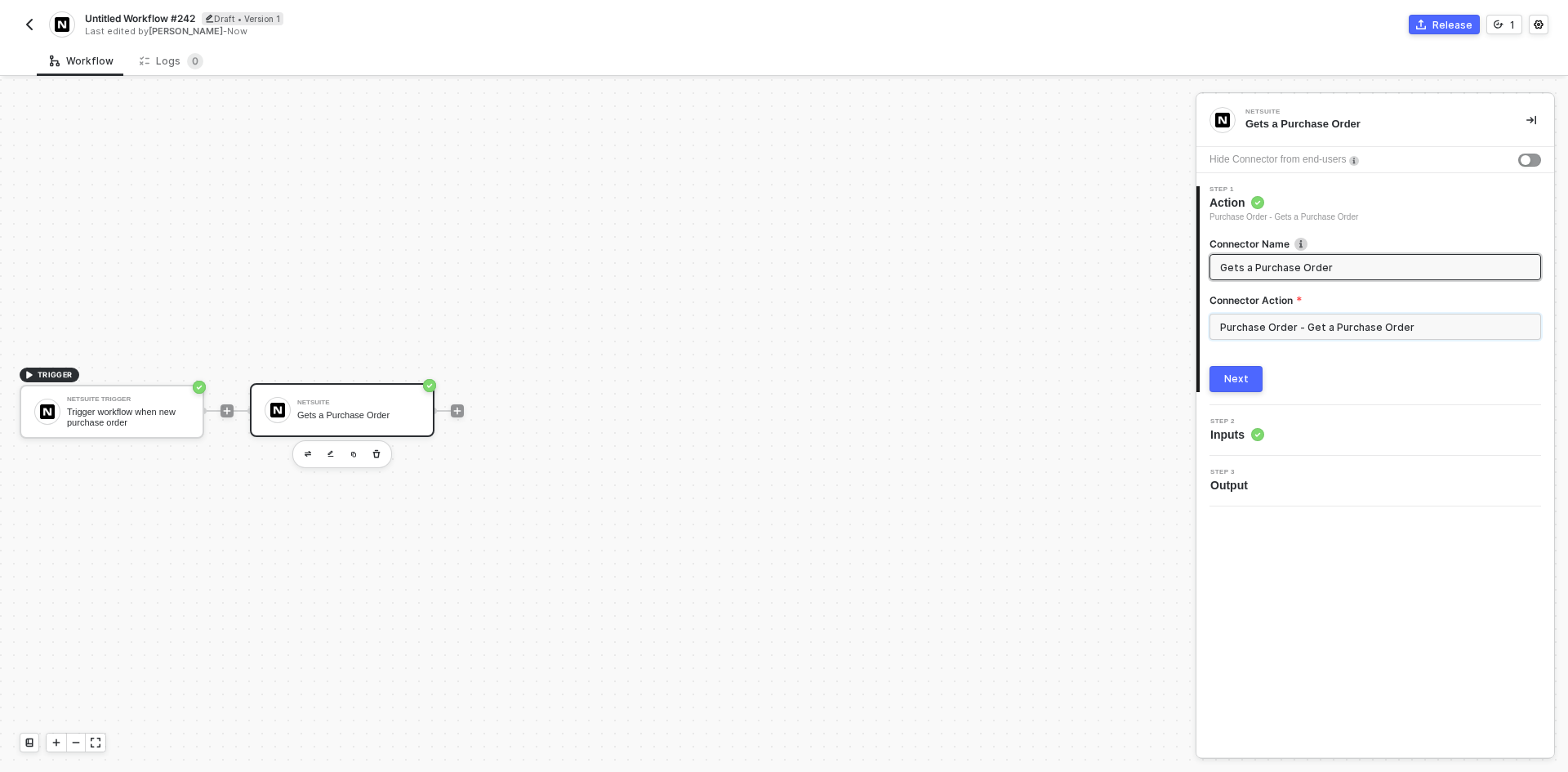
click at [1298, 322] on input "Purchase Order - Get a Purchase Order" at bounding box center [1374, 326] width 332 height 26
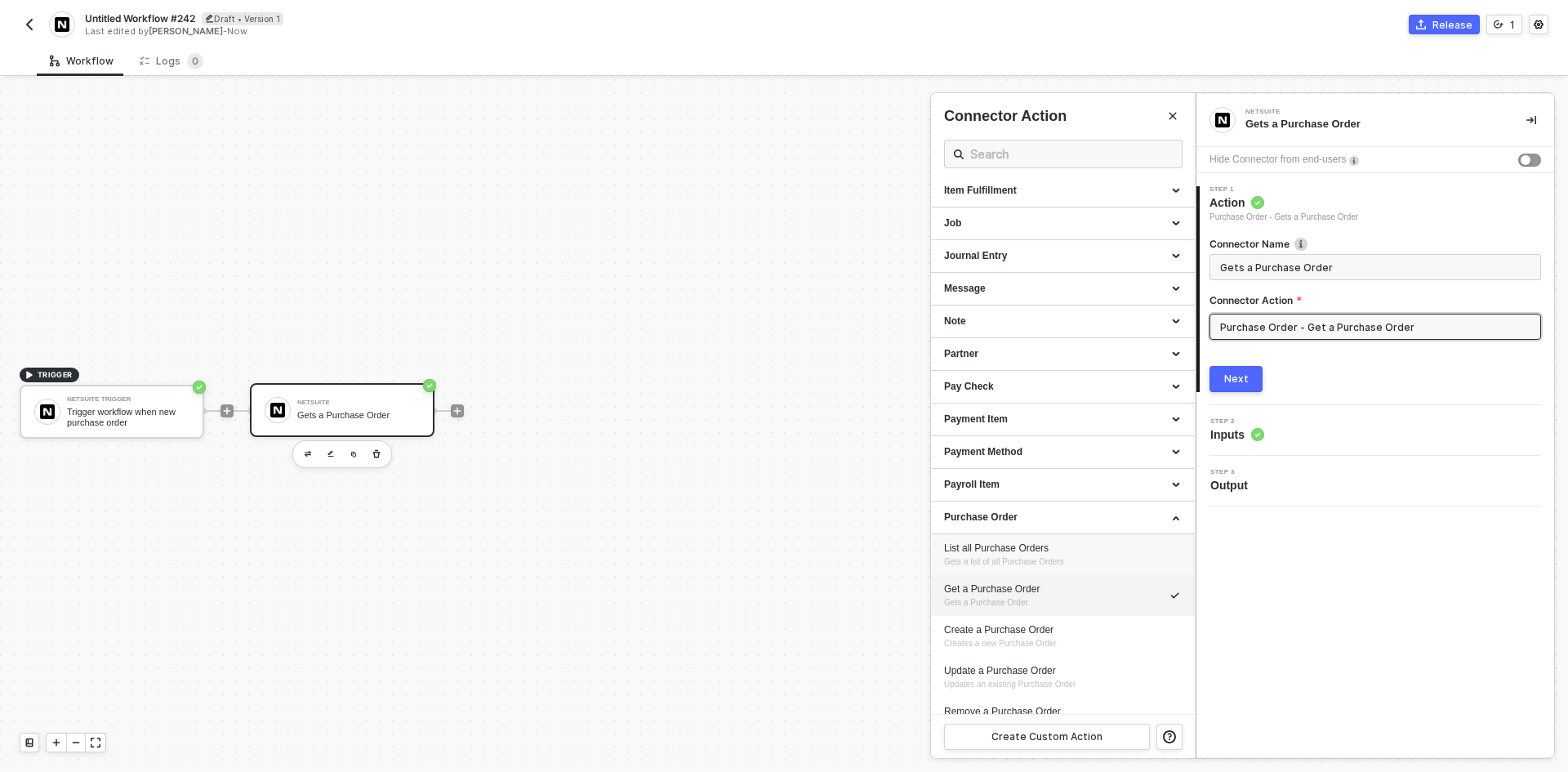
scroll to position [1174, 0]
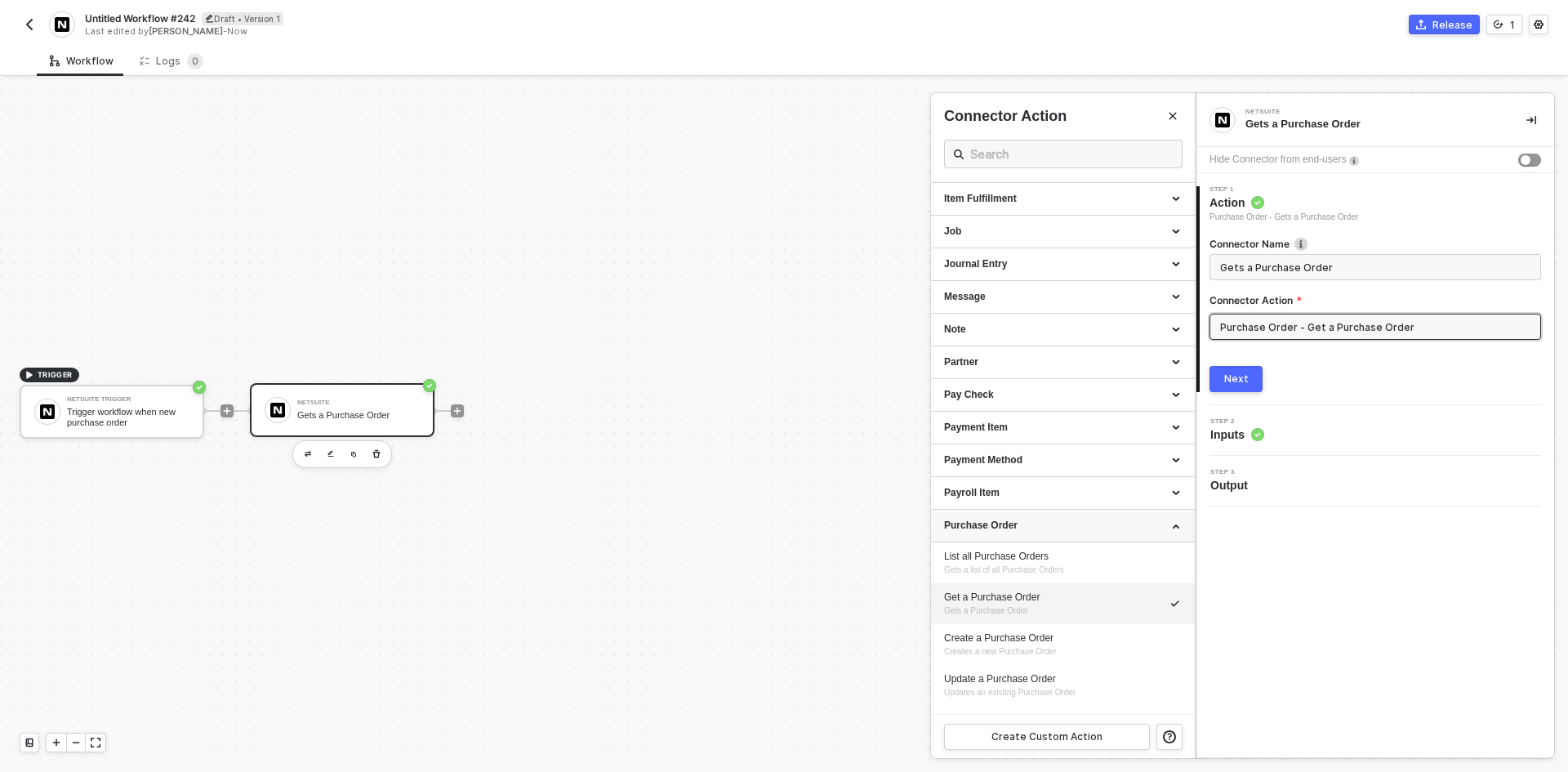
click at [1017, 536] on div "Purchase Order" at bounding box center [1063, 526] width 263 height 33
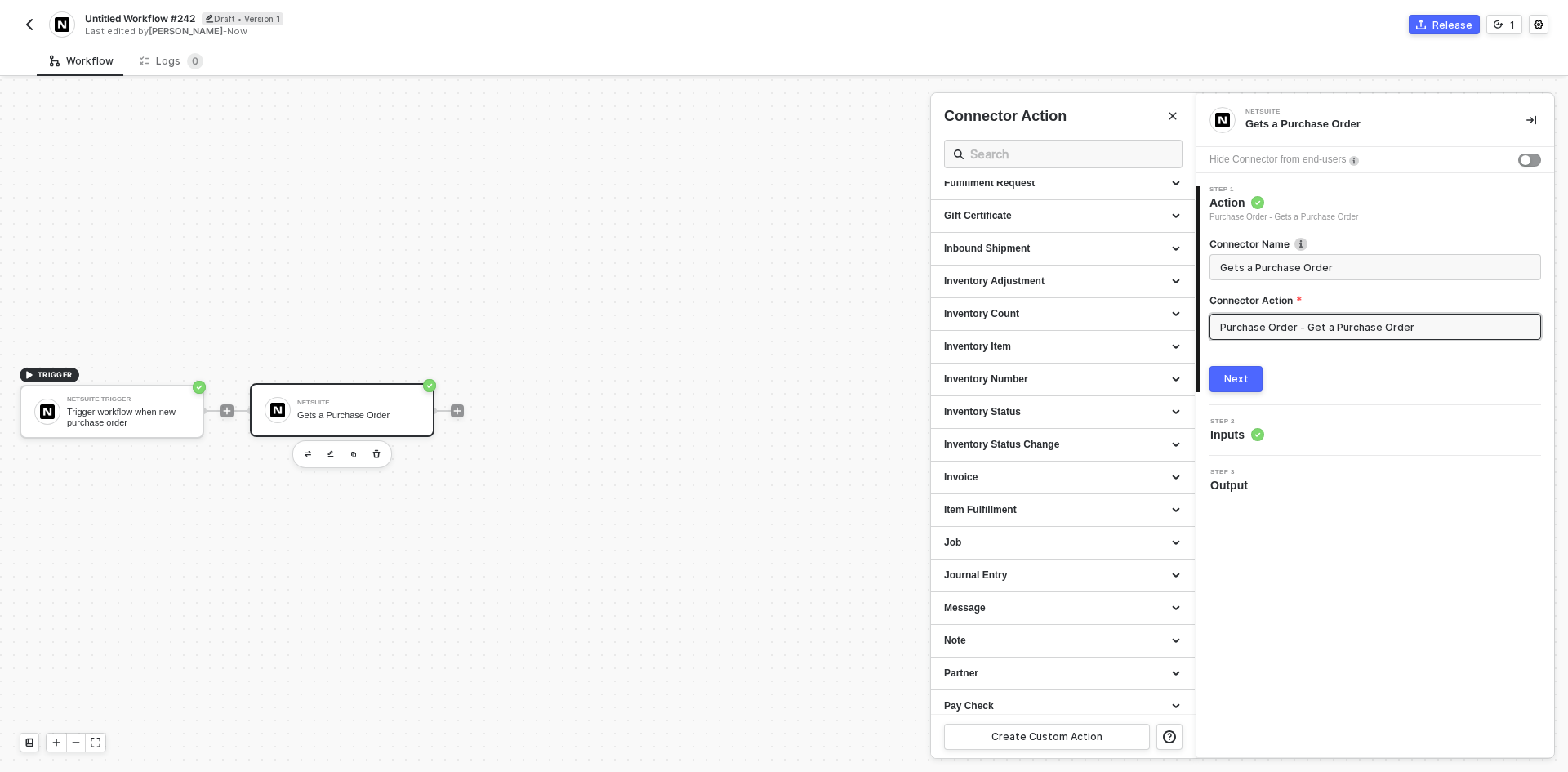
scroll to position [847, 0]
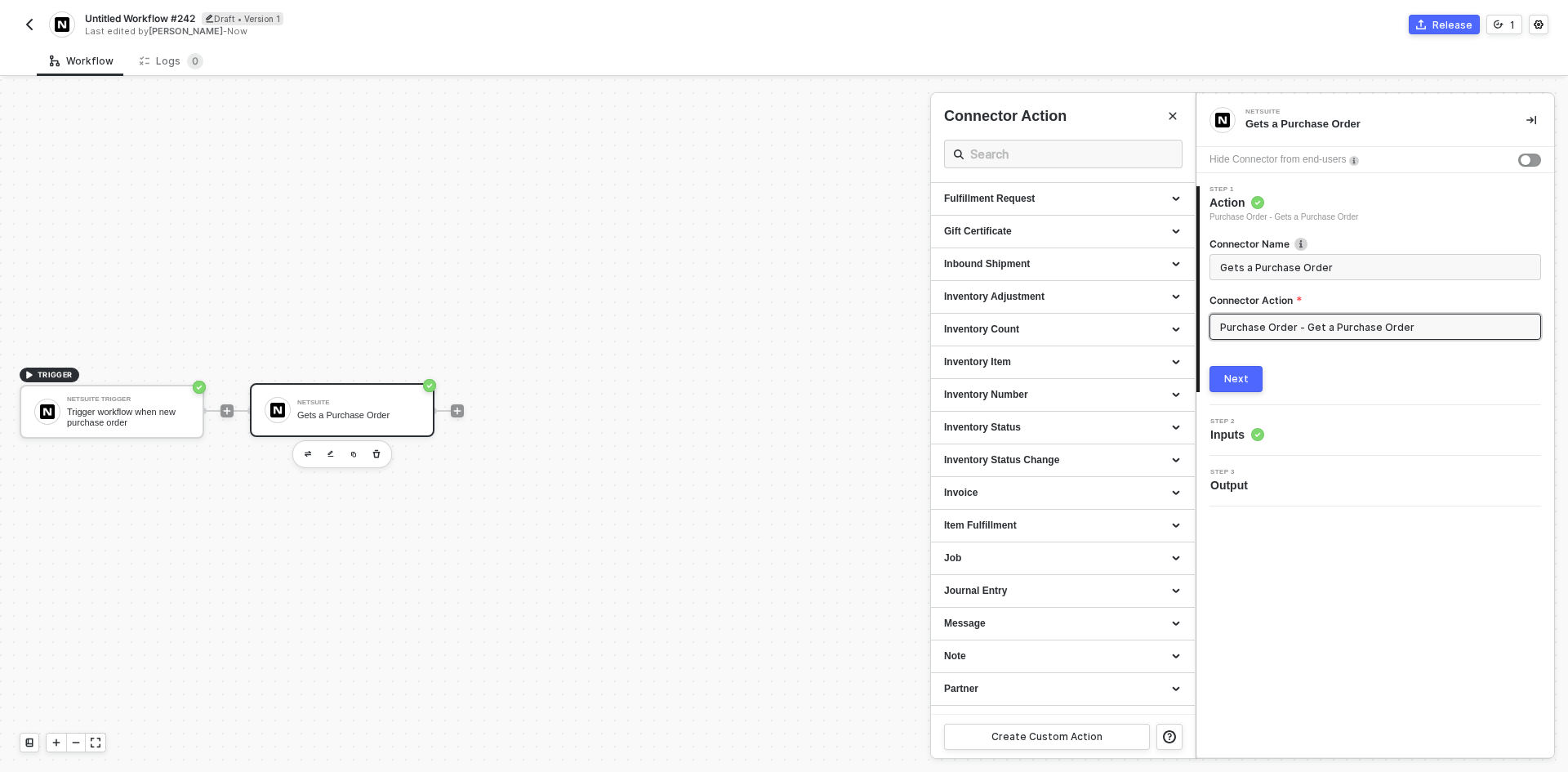
click at [35, 31] on button "button" at bounding box center [30, 25] width 20 height 20
